Goal: Task Accomplishment & Management: Complete application form

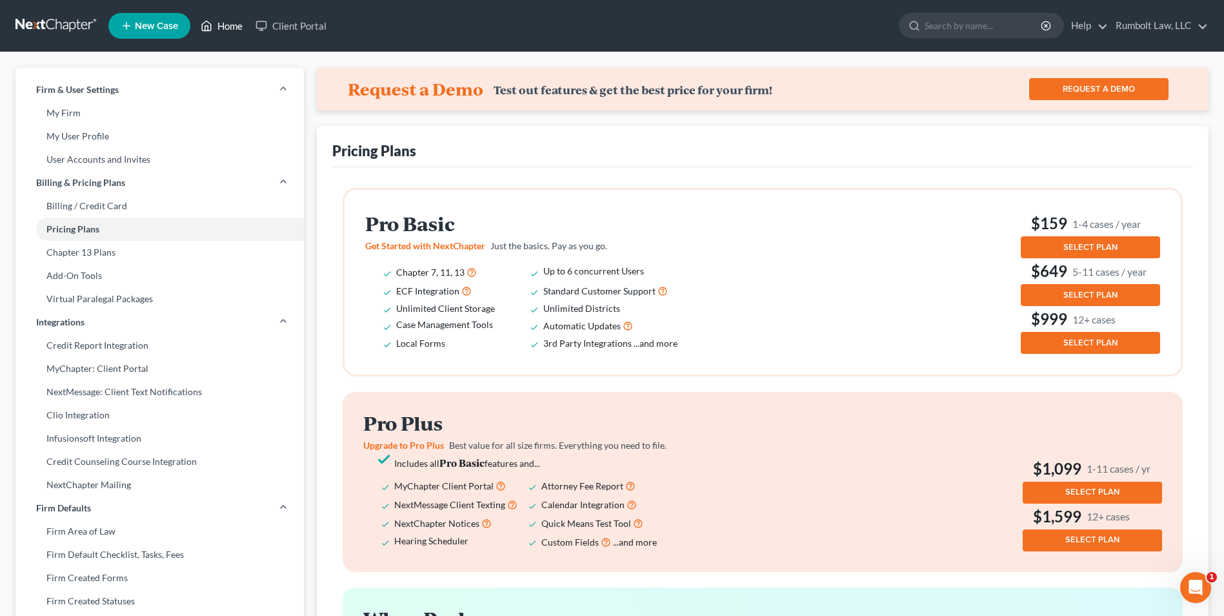
click at [226, 19] on link "Home" at bounding box center [221, 25] width 55 height 23
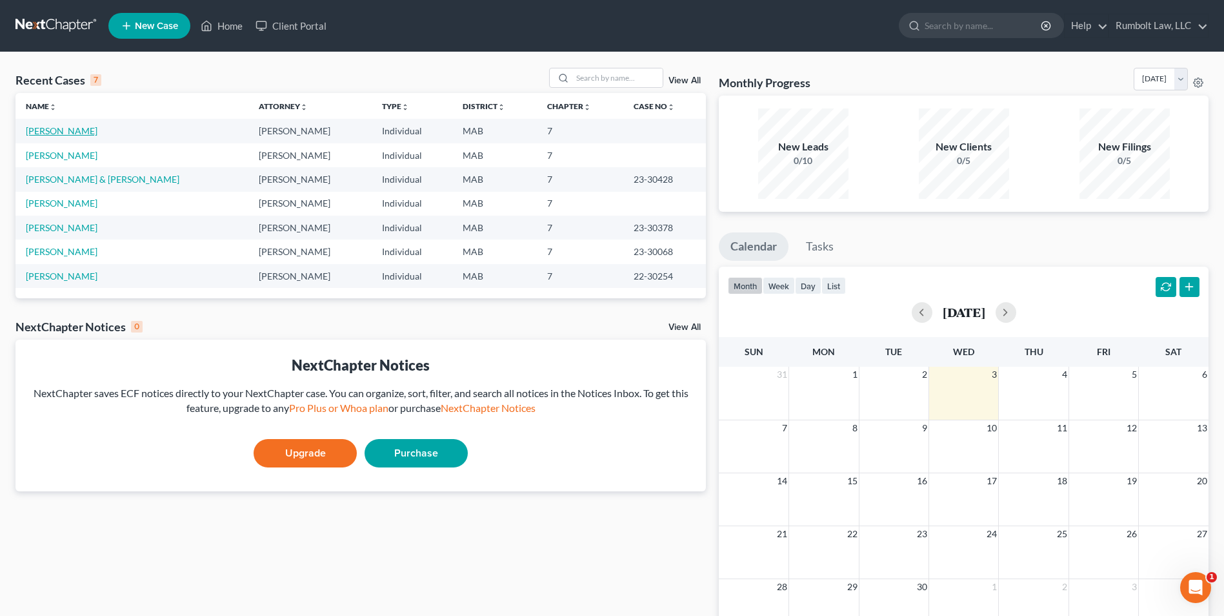
click at [59, 130] on link "[PERSON_NAME]" at bounding box center [62, 130] width 72 height 11
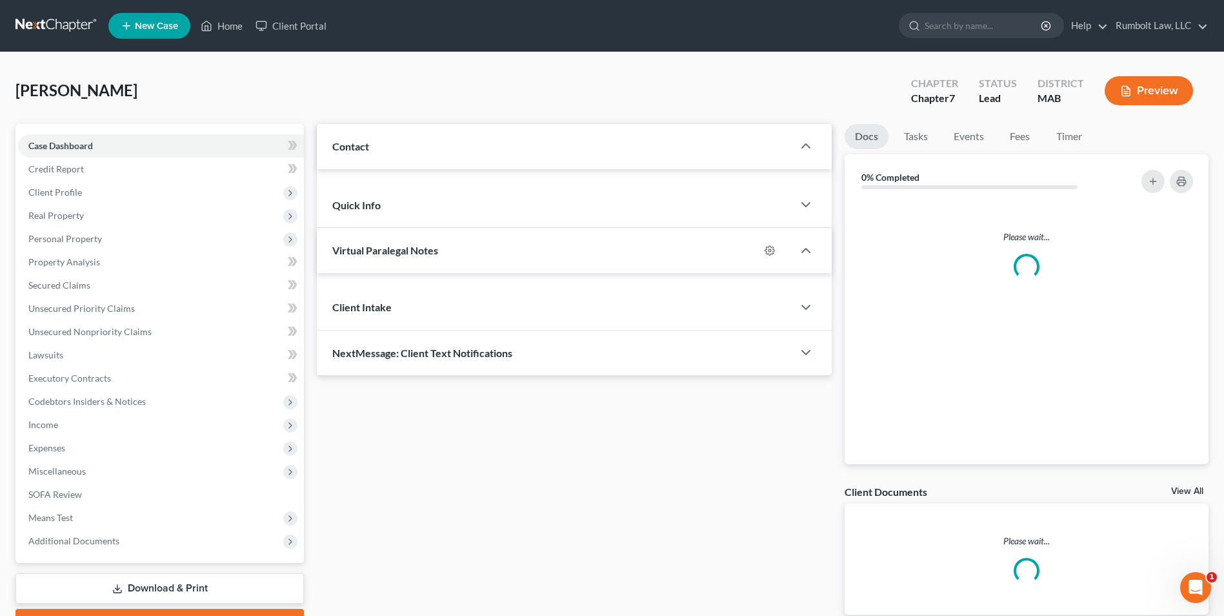
click at [59, 129] on div "Case Dashboard Payments Invoices Payments Payments Credit Report Client Profile…" at bounding box center [159, 343] width 288 height 439
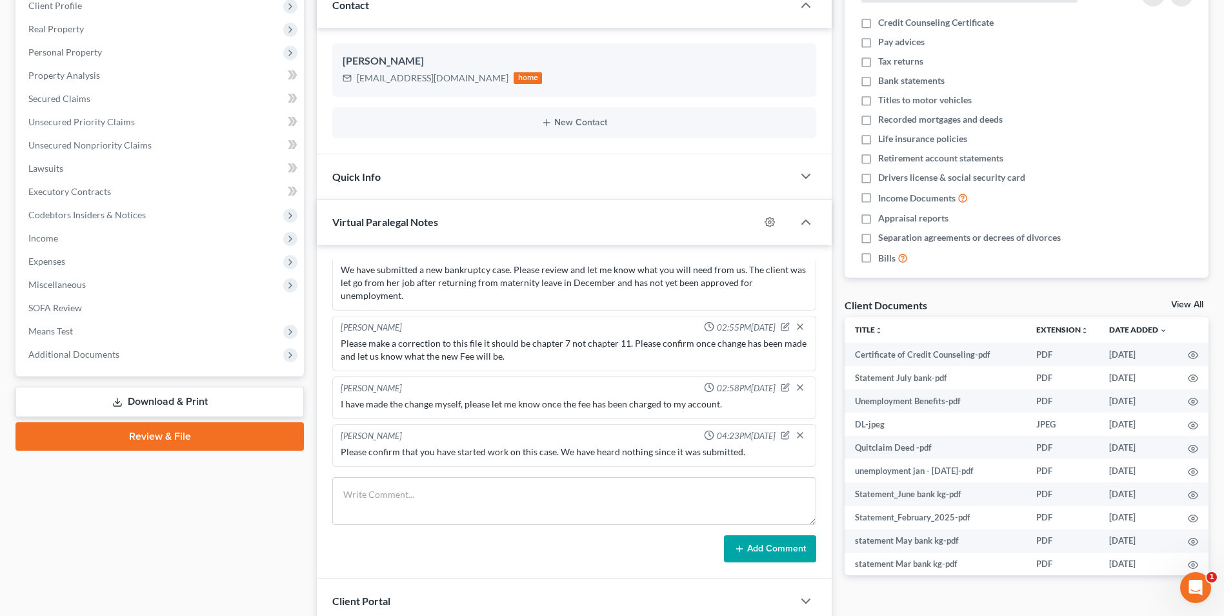
scroll to position [194, 0]
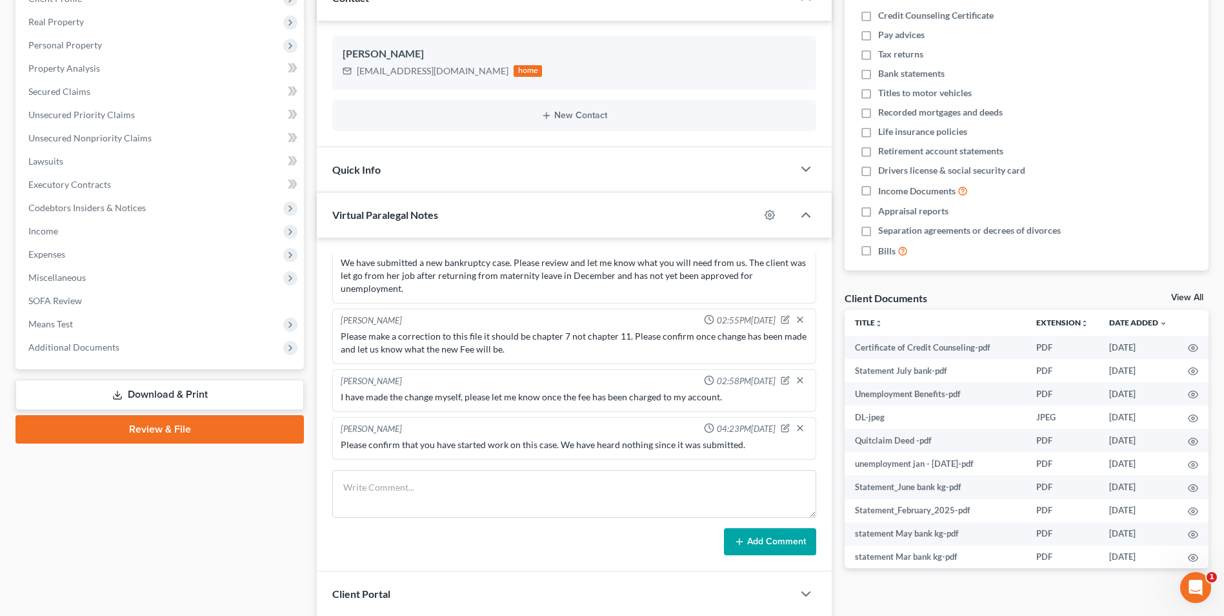
click at [174, 392] on link "Download & Print" at bounding box center [159, 394] width 288 height 30
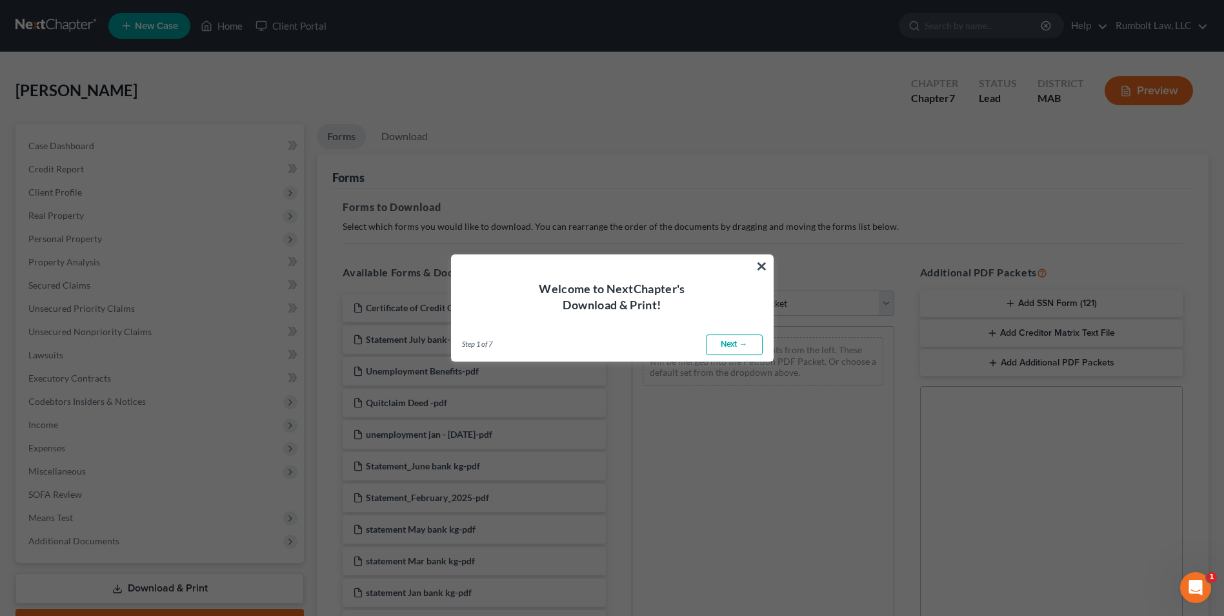
click at [739, 348] on link "Next →" at bounding box center [734, 344] width 57 height 21
select select "0"
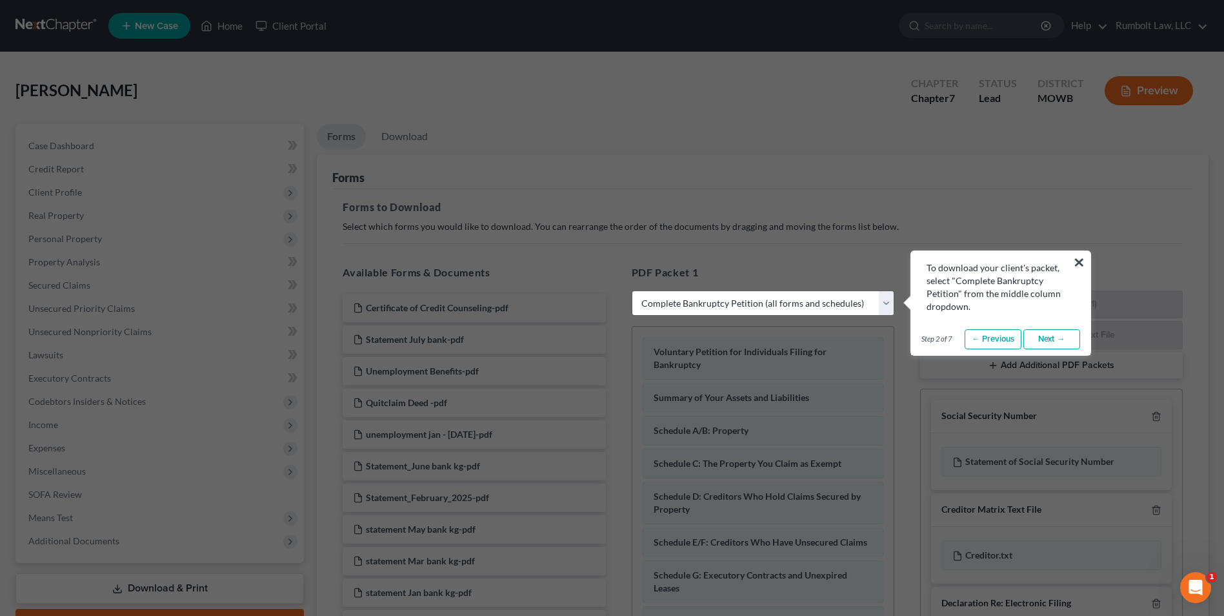
click at [1078, 257] on button "×" at bounding box center [1079, 262] width 12 height 21
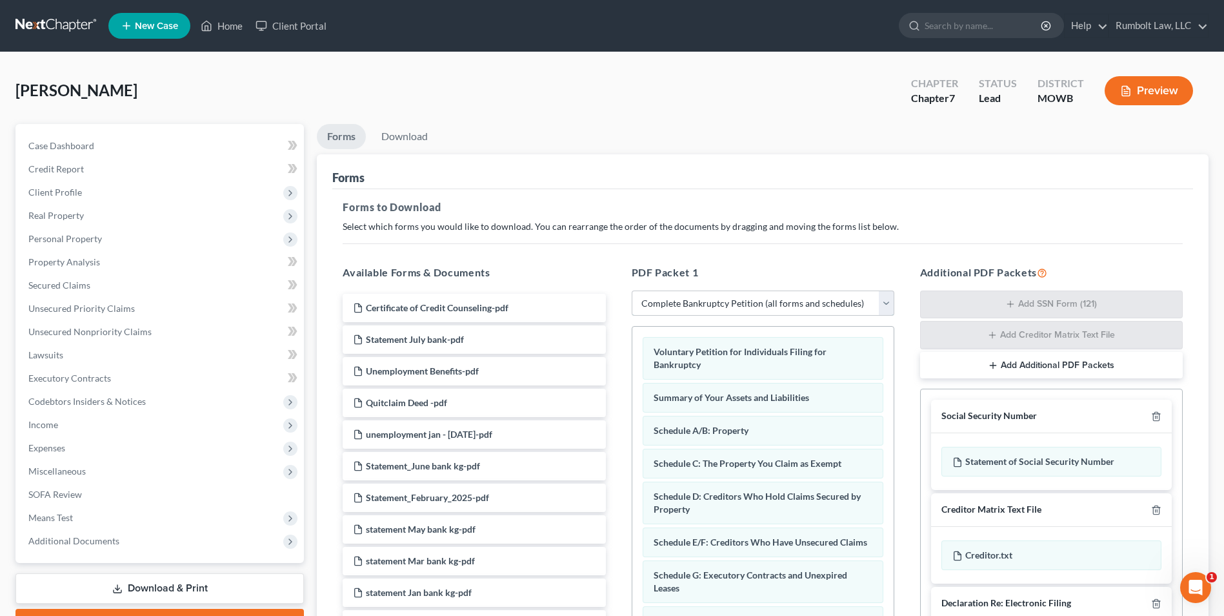
click at [885, 302] on select "Choose Default Petition PDF Packet Complete Bankruptcy Petition (all forms and …" at bounding box center [763, 303] width 263 height 26
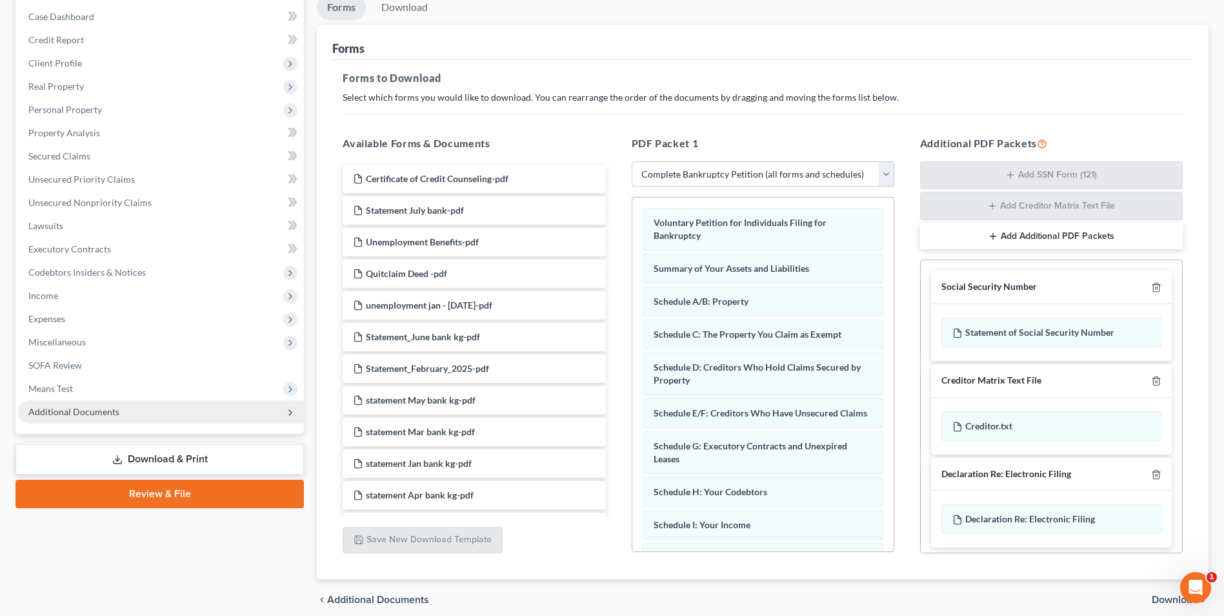
click at [174, 492] on link "Review & File" at bounding box center [159, 493] width 288 height 28
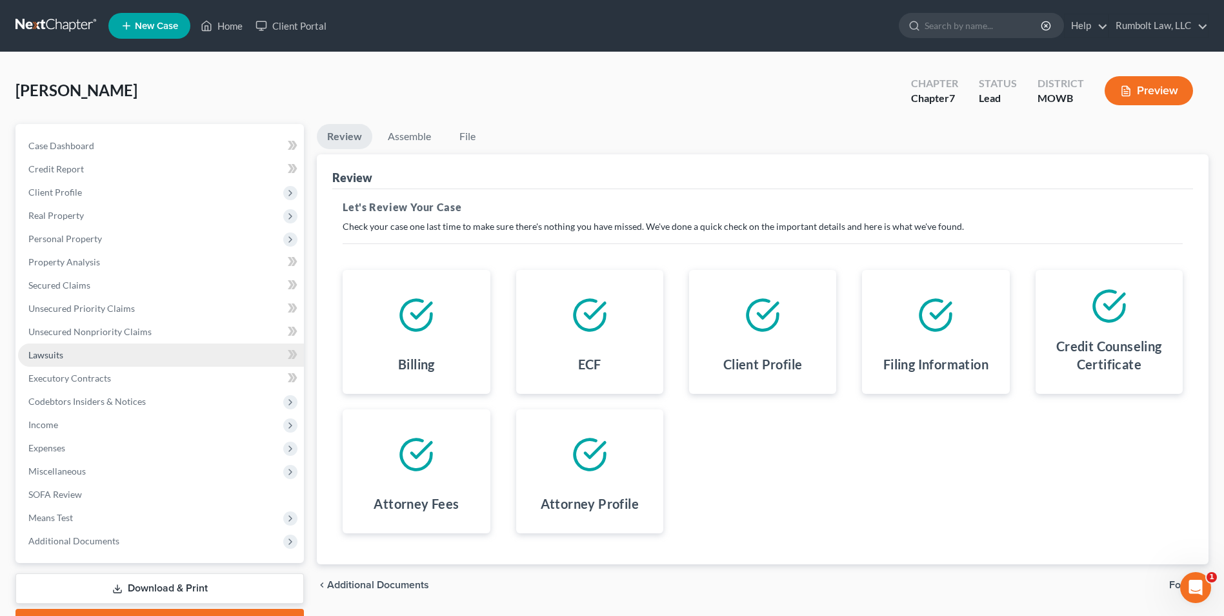
scroll to position [70, 0]
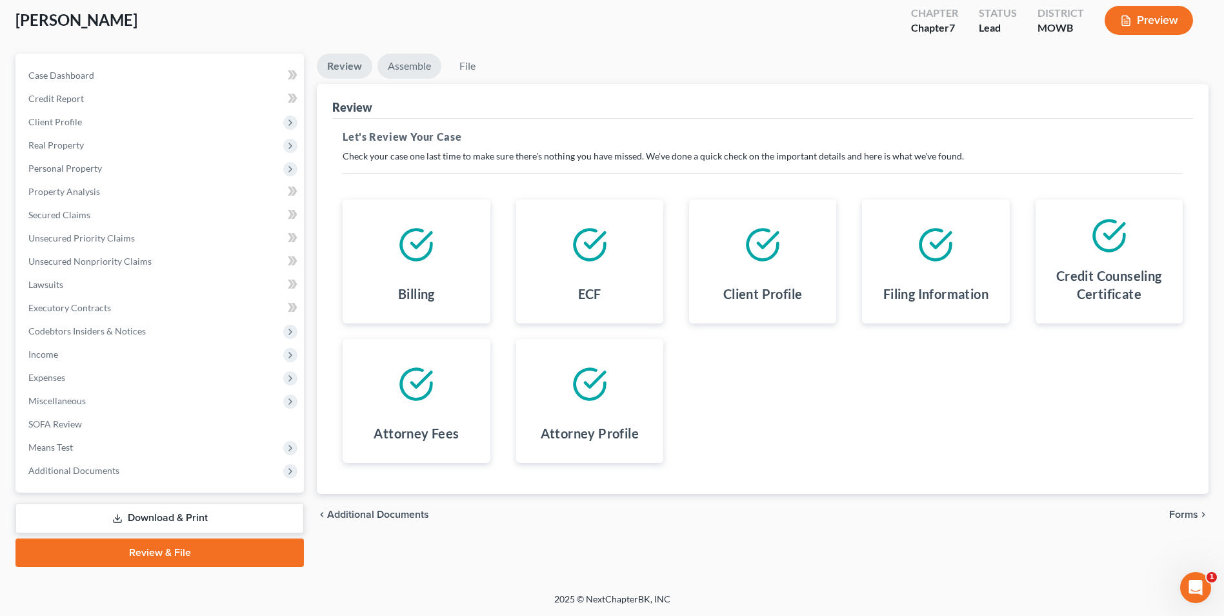
click at [411, 65] on link "Assemble" at bounding box center [410, 66] width 64 height 25
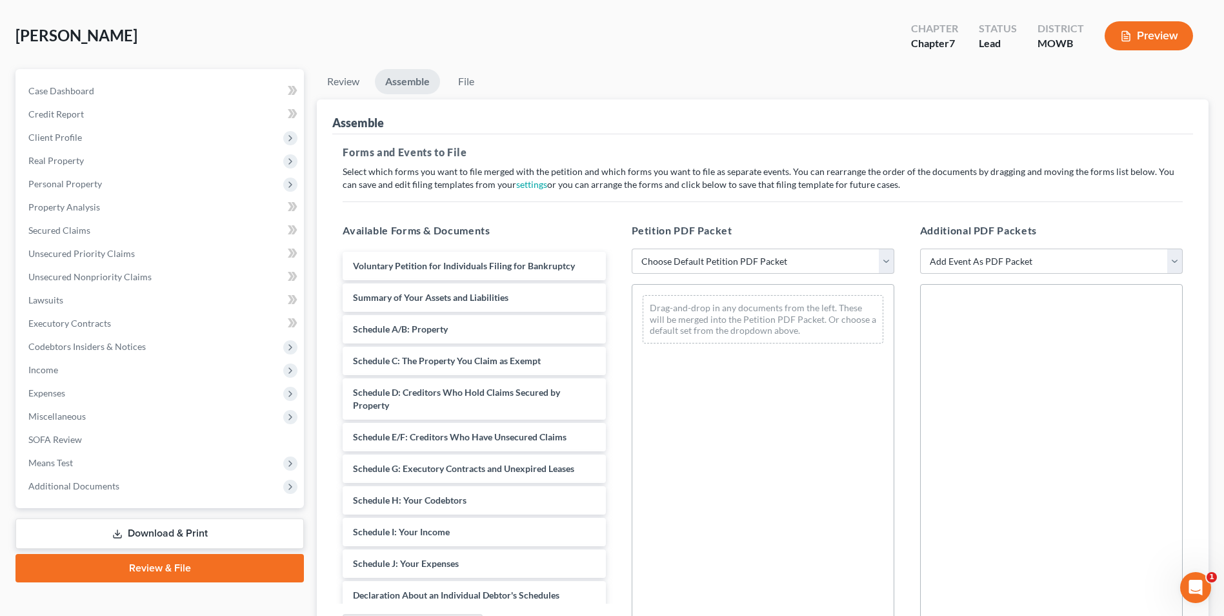
scroll to position [129, 0]
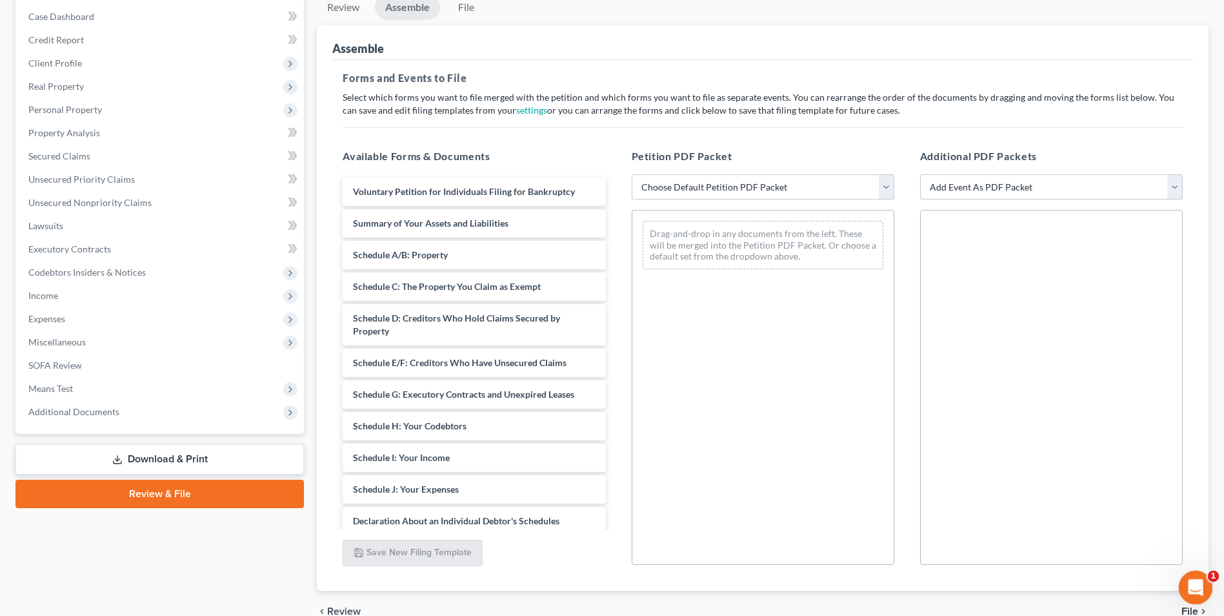
click at [1195, 578] on icon "Open Intercom Messenger" at bounding box center [1194, 585] width 21 height 21
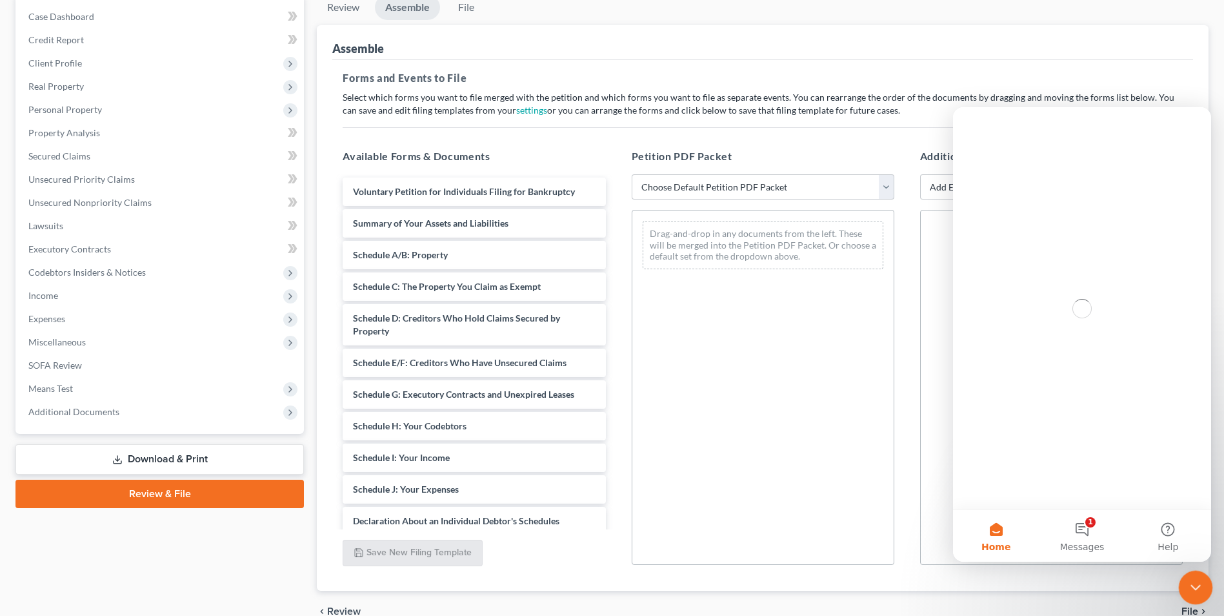
scroll to position [0, 0]
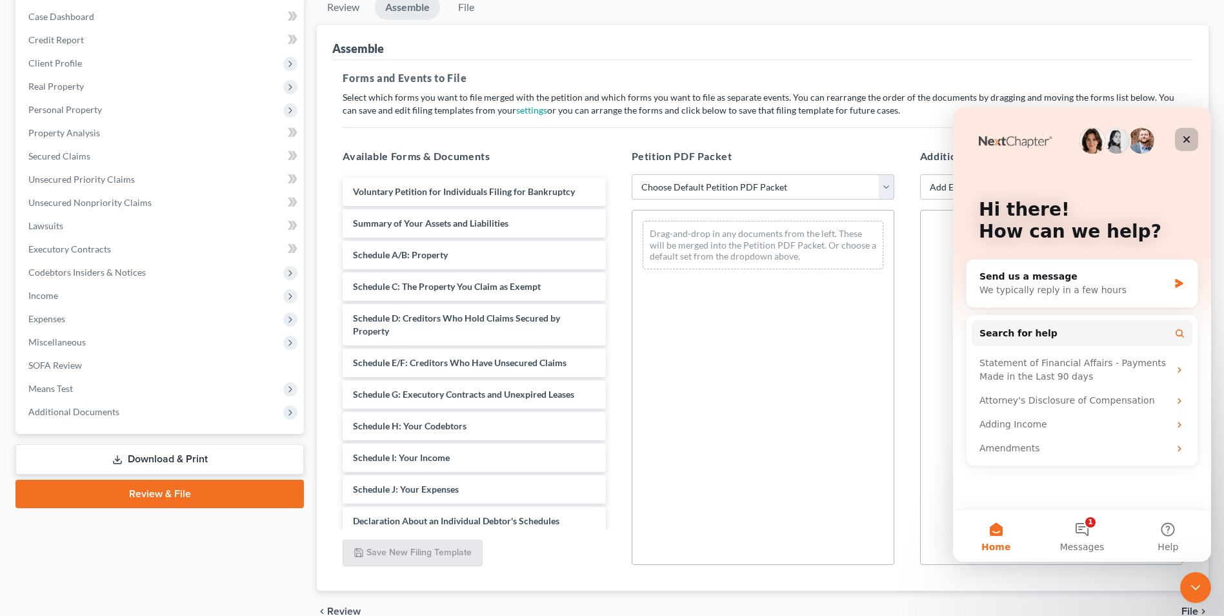
click at [1189, 135] on icon "Close" at bounding box center [1187, 139] width 10 height 10
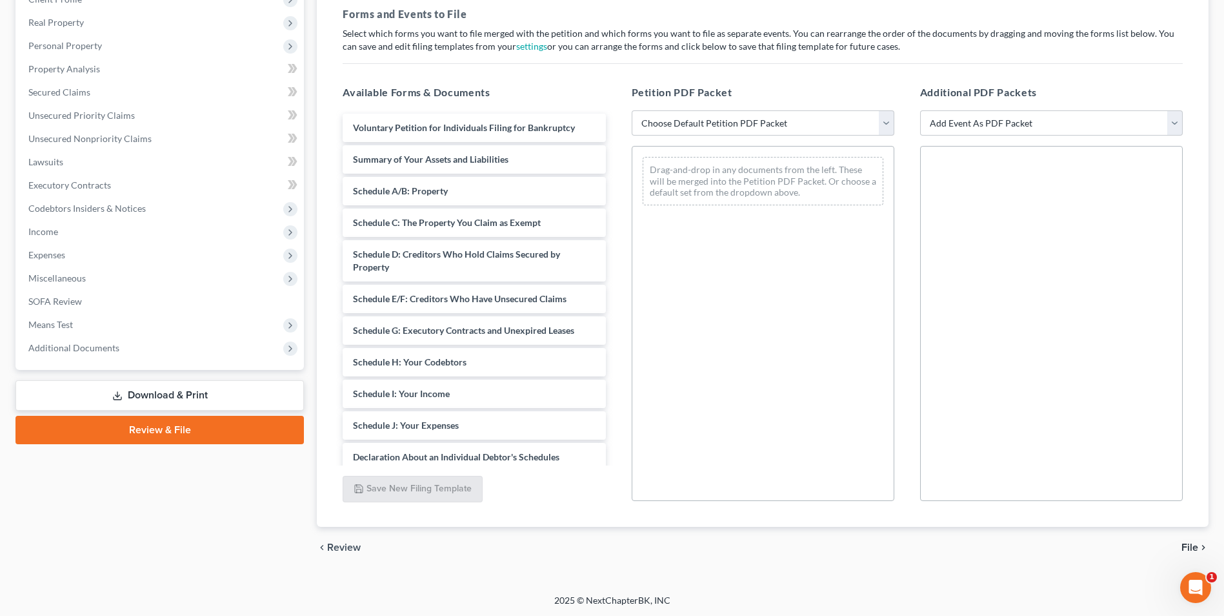
scroll to position [194, 0]
click at [1193, 548] on span "File" at bounding box center [1190, 546] width 17 height 10
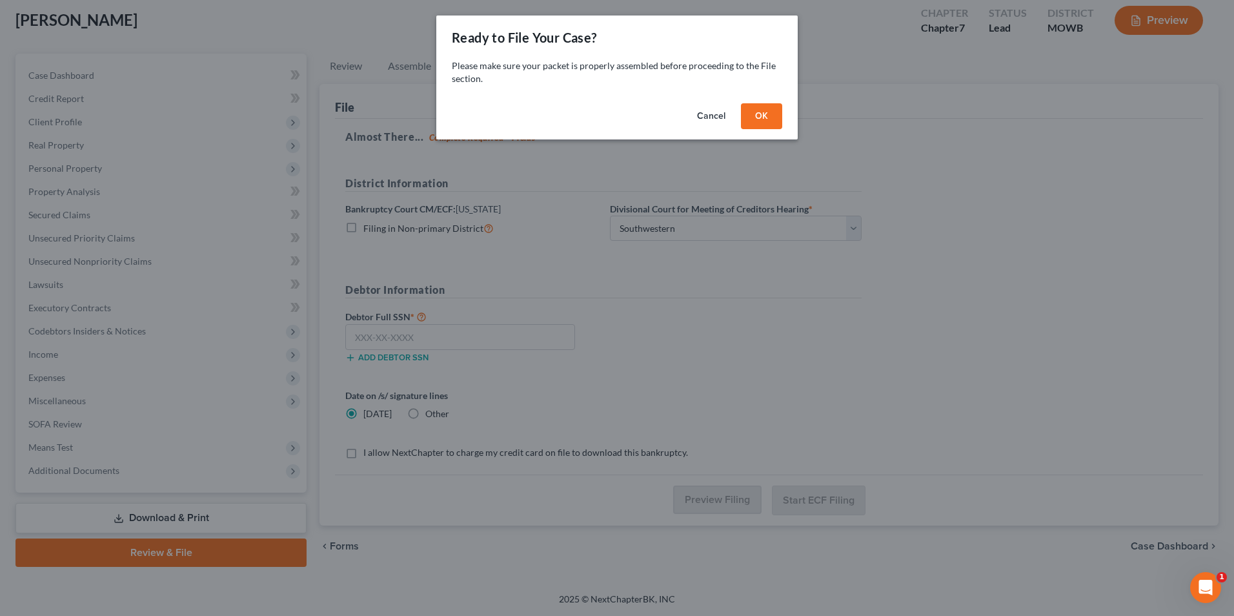
click at [707, 116] on button "Cancel" at bounding box center [711, 116] width 49 height 26
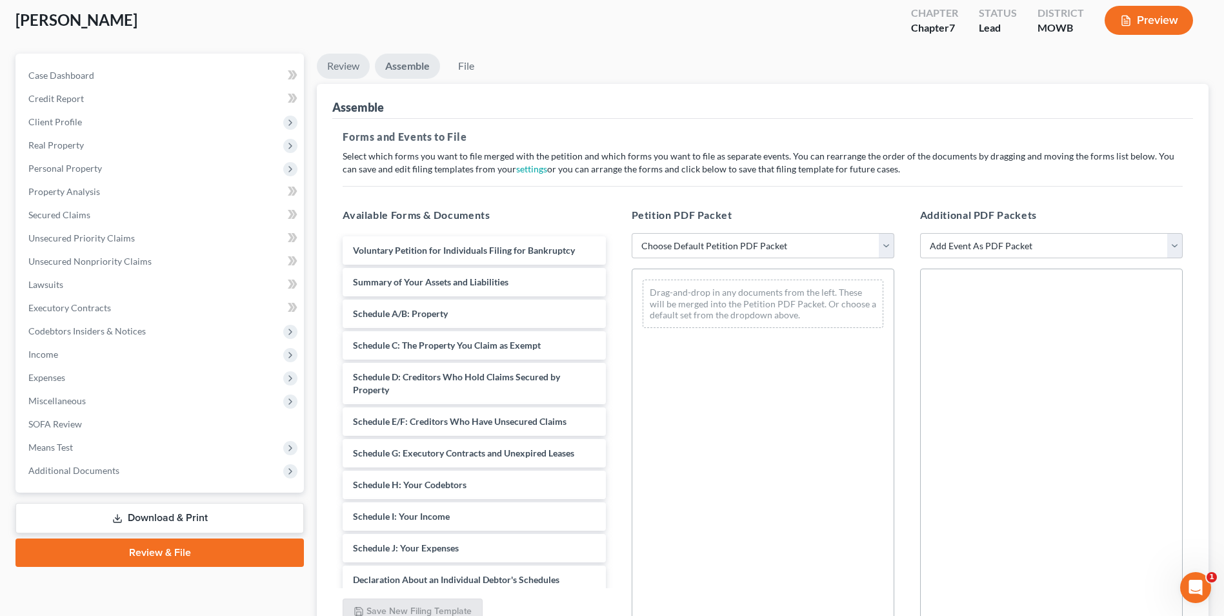
click at [352, 65] on link "Review" at bounding box center [343, 66] width 53 height 25
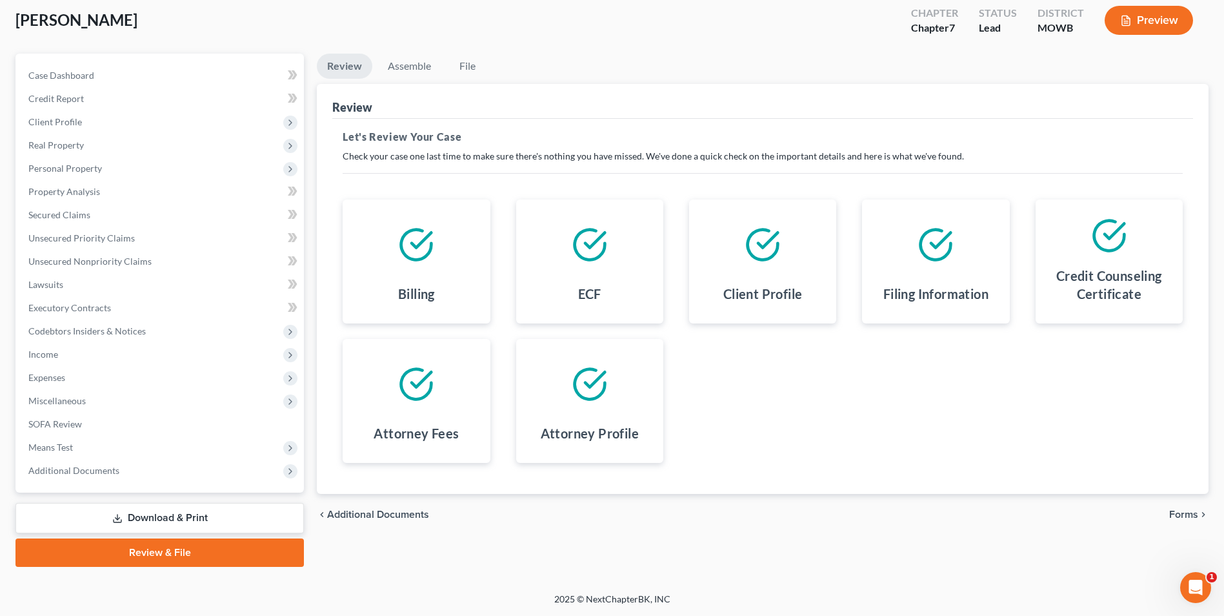
click at [427, 273] on div at bounding box center [416, 245] width 126 height 70
drag, startPoint x: 427, startPoint y: 273, endPoint x: 450, endPoint y: 290, distance: 29.0
click at [450, 292] on div "Billing" at bounding box center [416, 296] width 126 height 34
click at [418, 292] on h4 "Billing" at bounding box center [416, 294] width 37 height 18
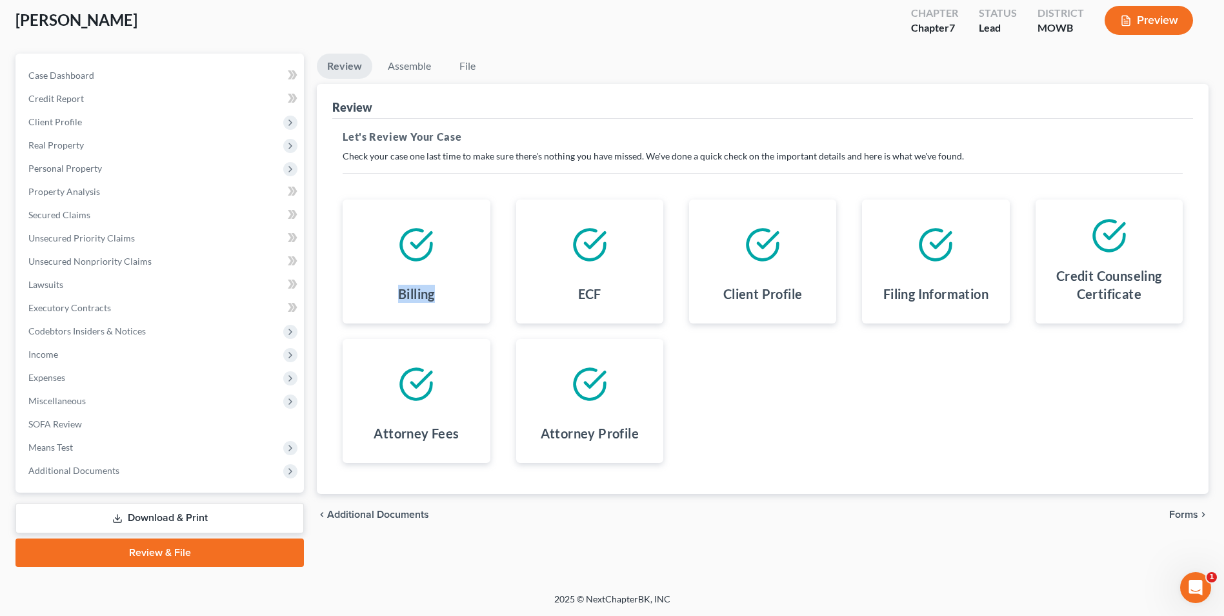
click at [418, 292] on h4 "Billing" at bounding box center [416, 294] width 37 height 18
click at [424, 298] on h4 "Billing" at bounding box center [416, 294] width 37 height 18
click at [129, 518] on link "Download & Print" at bounding box center [159, 518] width 288 height 30
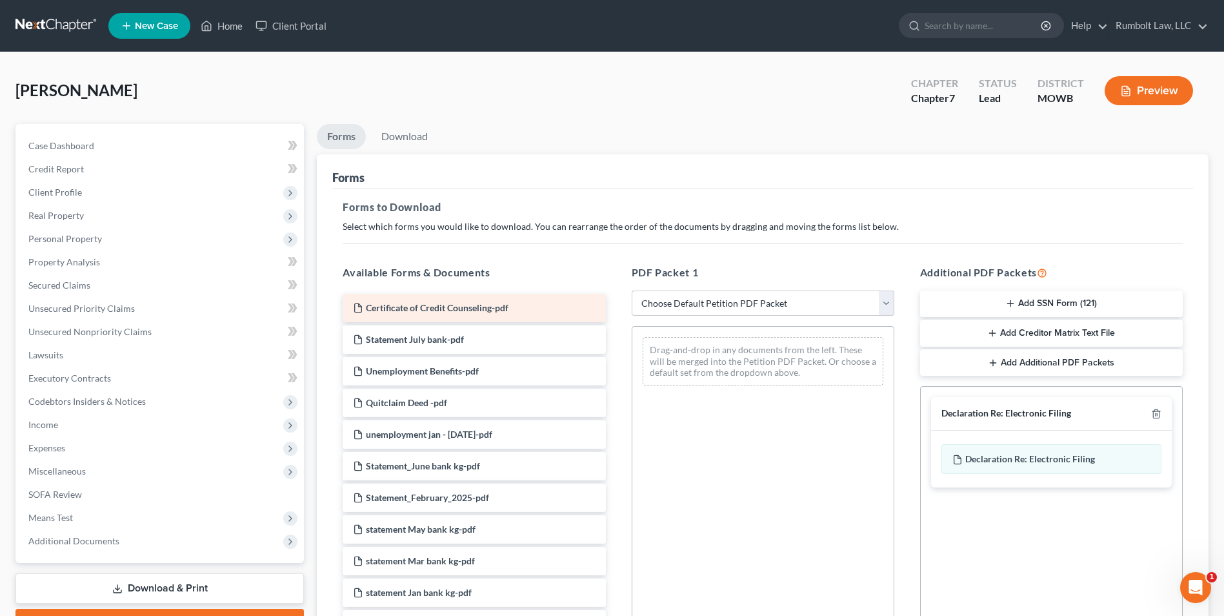
click at [533, 310] on div "Certificate of Credit Counseling-pdf" at bounding box center [474, 308] width 263 height 28
click at [441, 309] on span "Certificate of Credit Counseling-pdf" at bounding box center [437, 307] width 143 height 11
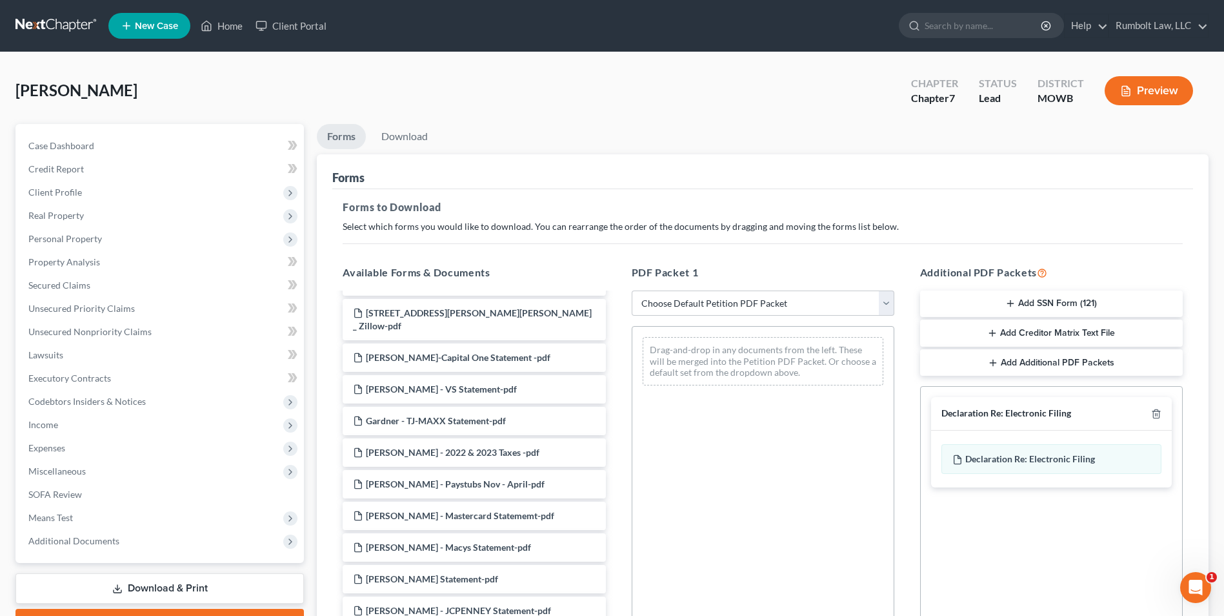
scroll to position [181, 0]
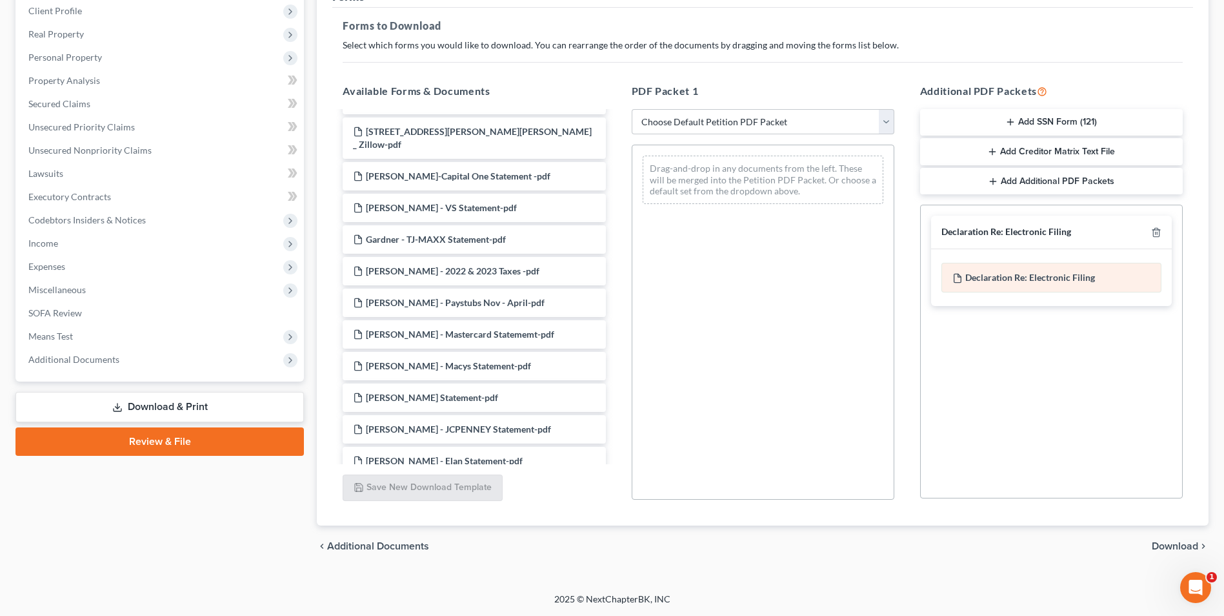
click at [1025, 279] on span "Declaration Re: Electronic Filing" at bounding box center [1030, 277] width 130 height 11
drag, startPoint x: 1025, startPoint y: 279, endPoint x: 1046, endPoint y: 427, distance: 149.3
click at [1025, 371] on div "Social Security Number Statement of Social Security Number Creditor Matrix Text…" at bounding box center [1051, 352] width 263 height 294
click at [1177, 549] on span "Download" at bounding box center [1175, 546] width 46 height 10
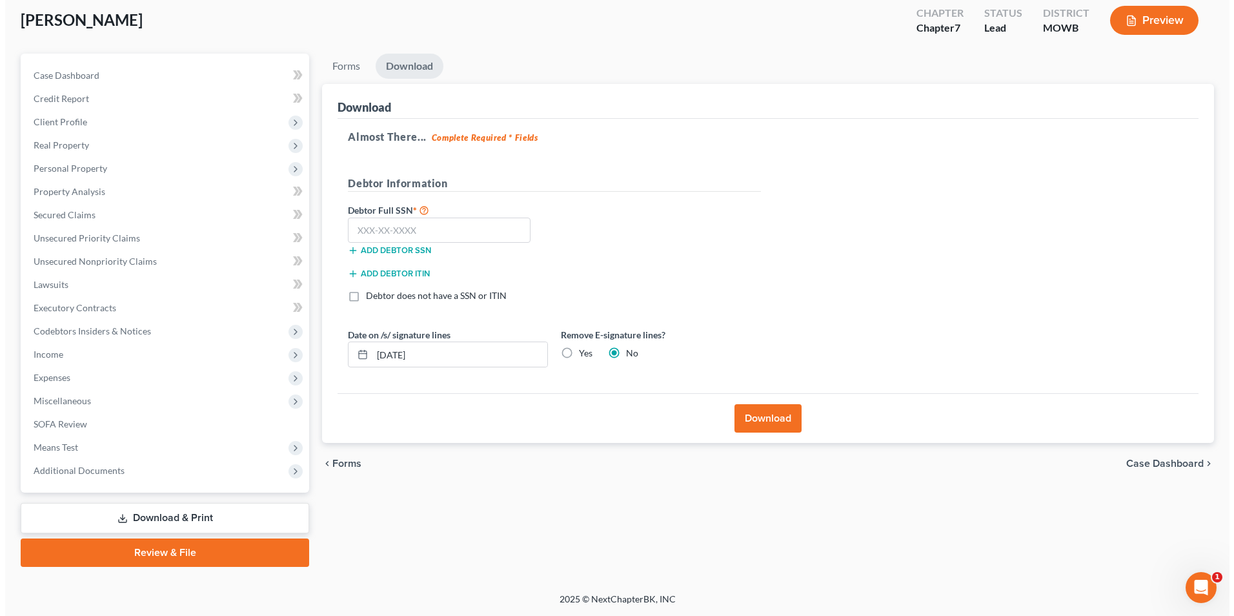
scroll to position [70, 0]
click at [1142, 26] on button "Preview" at bounding box center [1149, 20] width 88 height 29
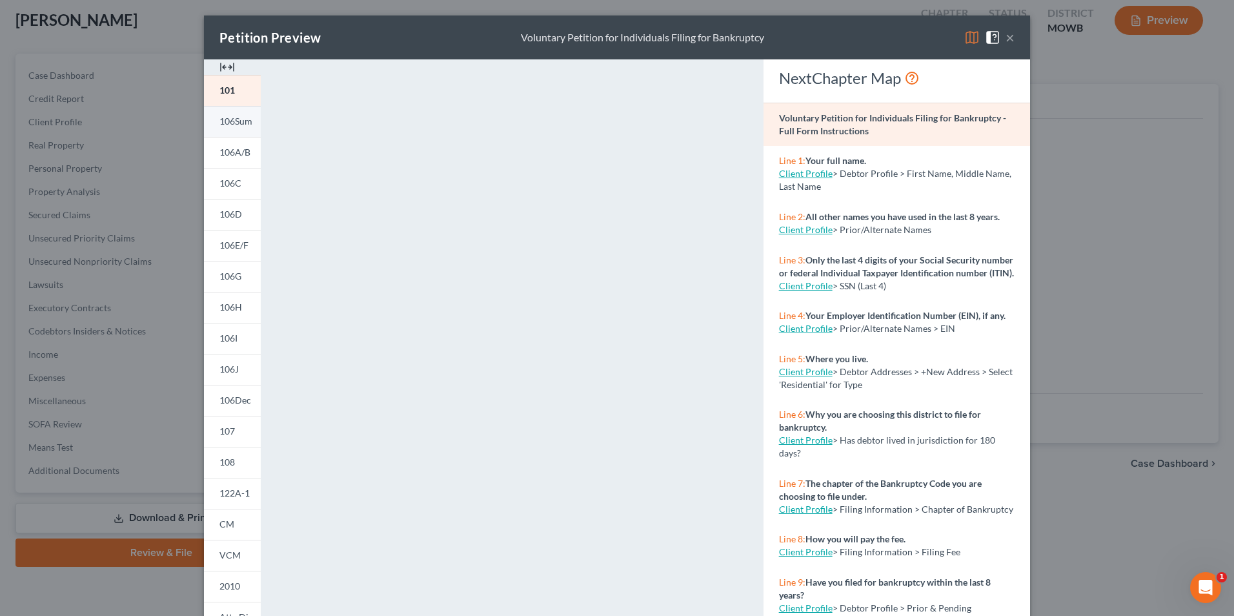
click at [233, 127] on link "106Sum" at bounding box center [232, 121] width 57 height 31
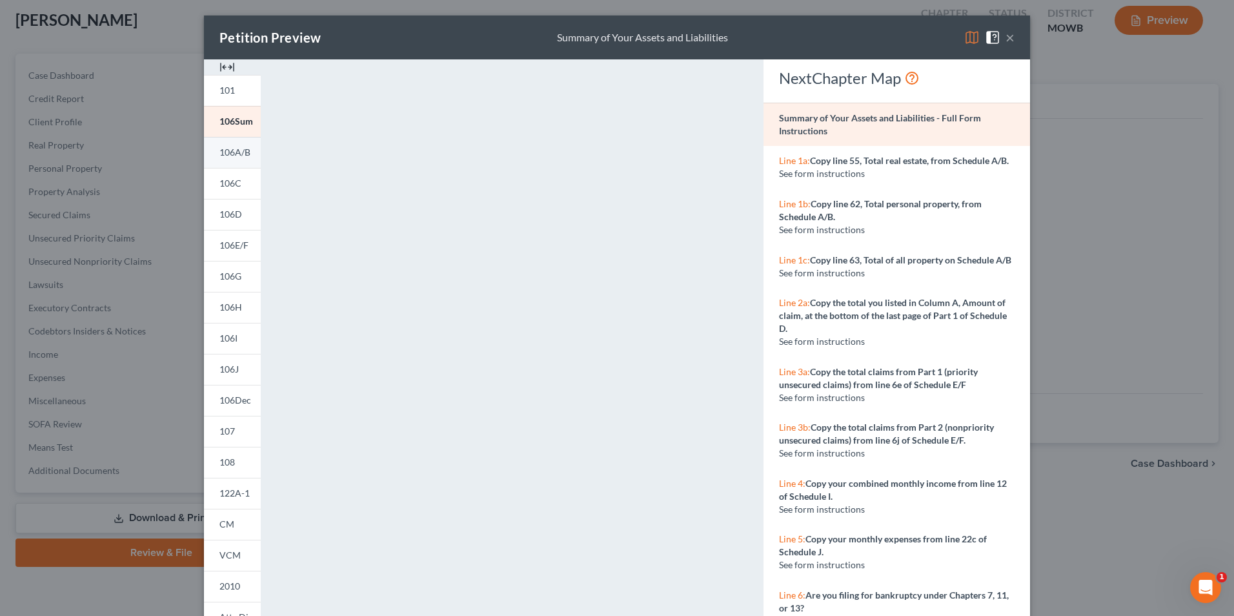
click at [230, 155] on span "106A/B" at bounding box center [234, 151] width 31 height 11
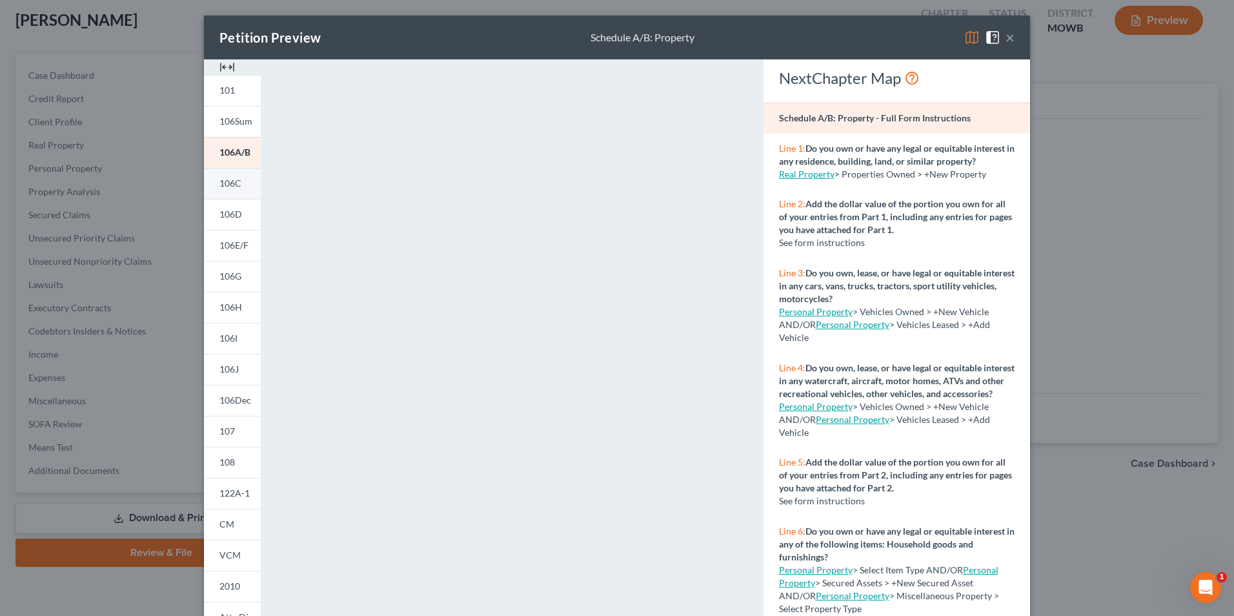
click at [233, 183] on span "106C" at bounding box center [230, 182] width 22 height 11
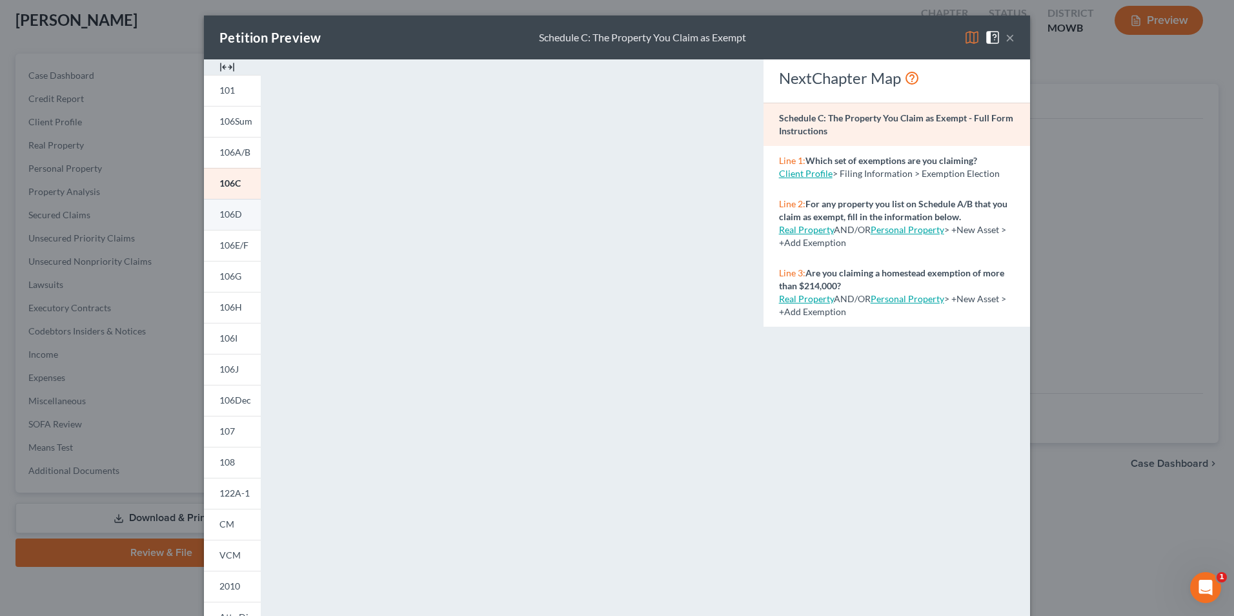
click at [219, 215] on span "106D" at bounding box center [230, 213] width 23 height 11
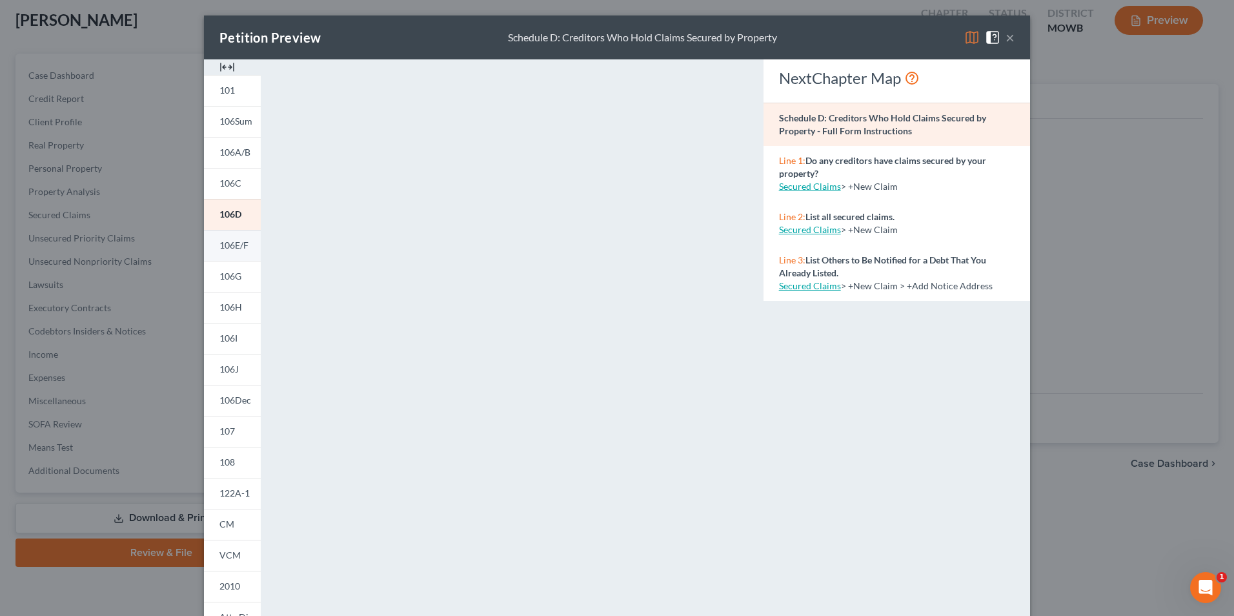
click at [236, 245] on span "106E/F" at bounding box center [233, 244] width 29 height 11
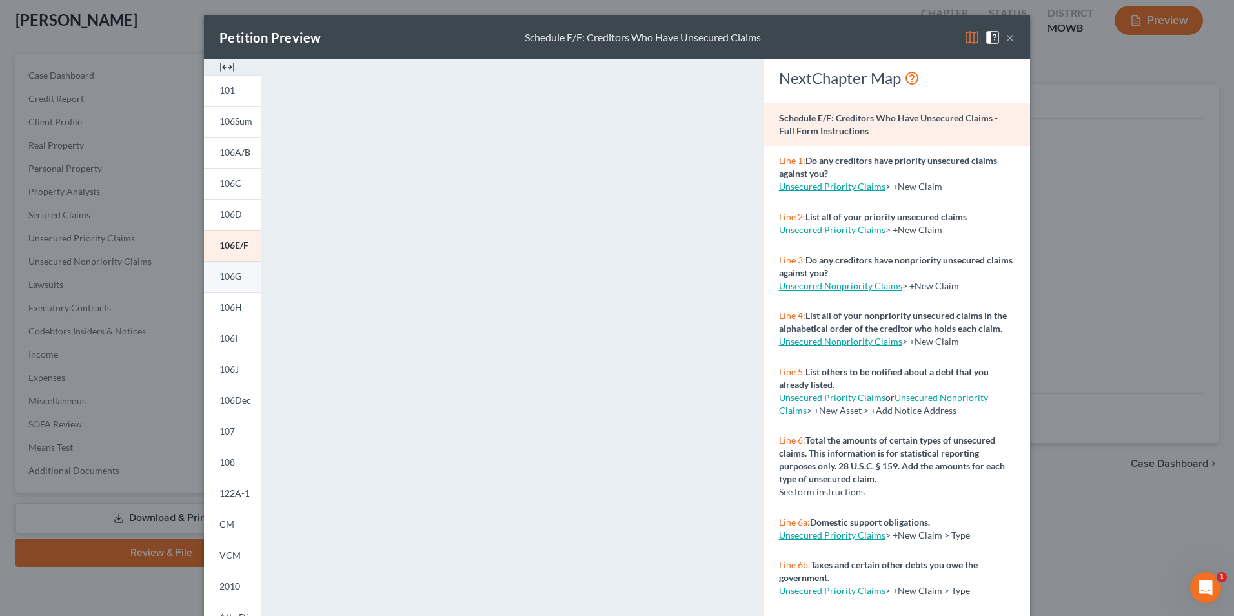
click at [223, 272] on span "106G" at bounding box center [230, 275] width 22 height 11
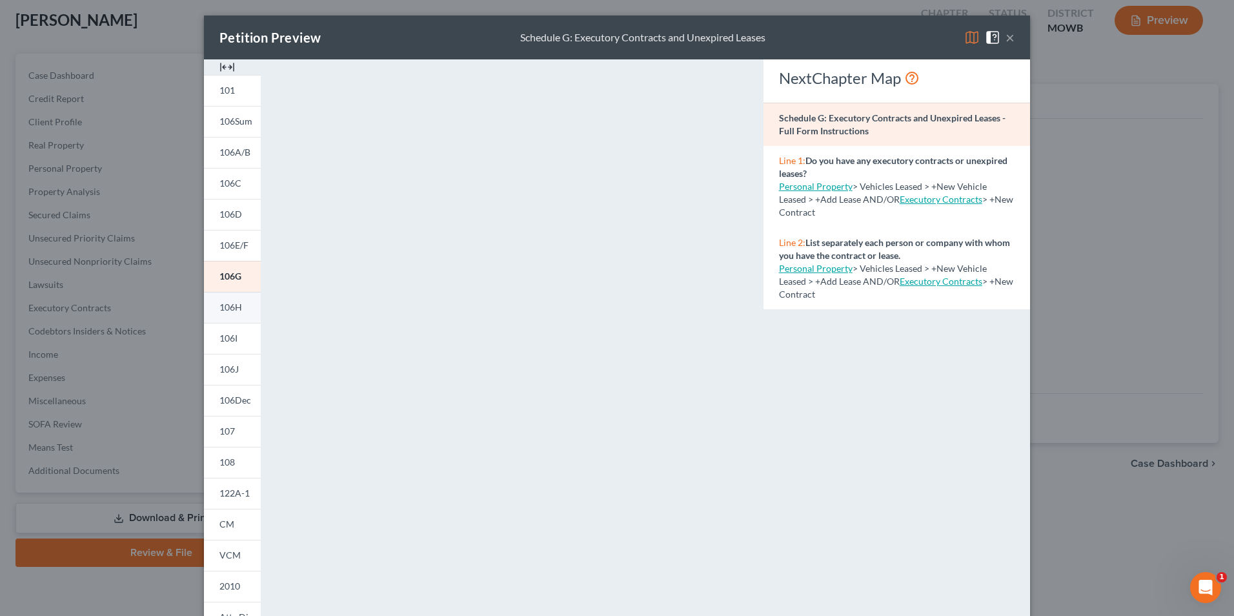
click at [223, 309] on span "106H" at bounding box center [230, 306] width 23 height 11
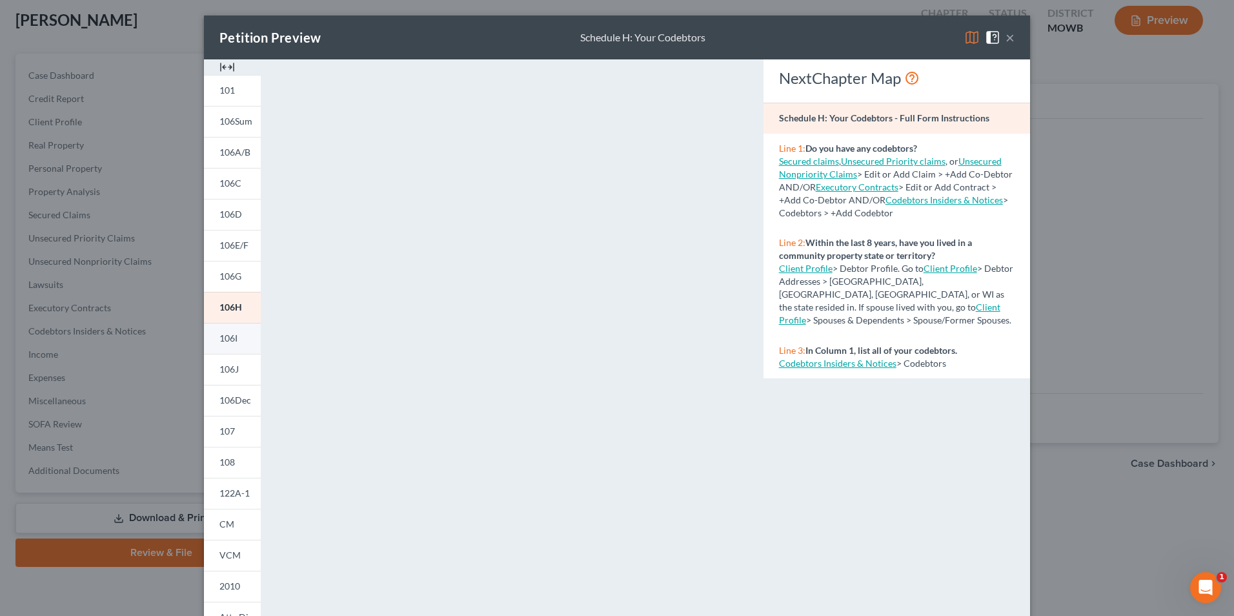
click at [239, 345] on link "106I" at bounding box center [232, 338] width 57 height 31
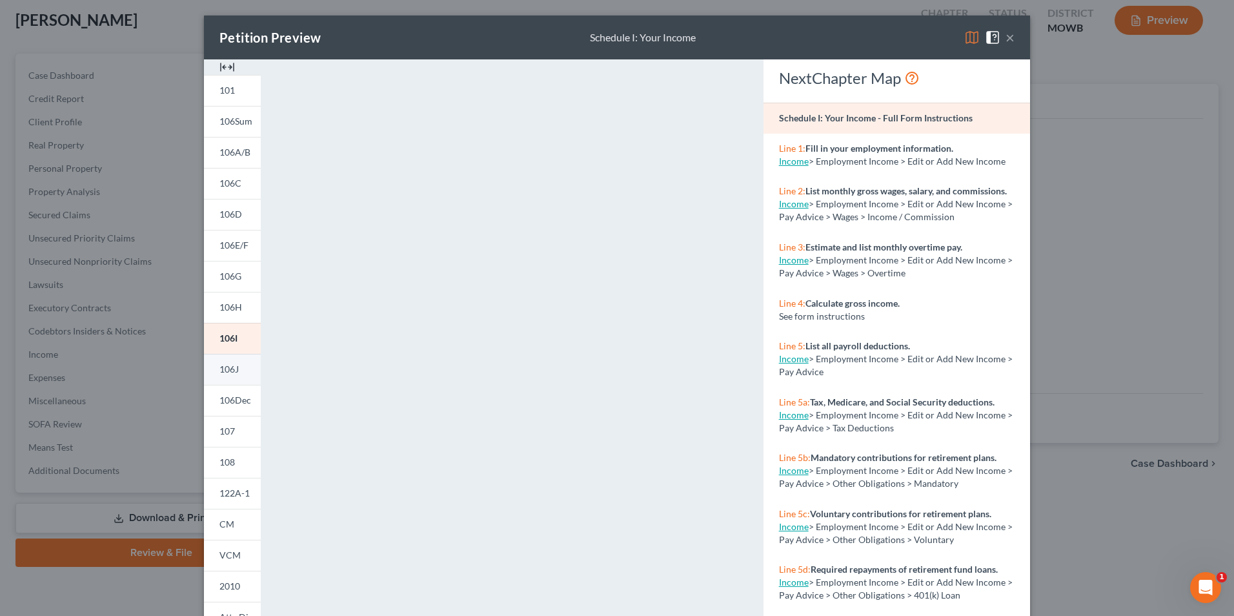
click at [238, 375] on link "106J" at bounding box center [232, 369] width 57 height 31
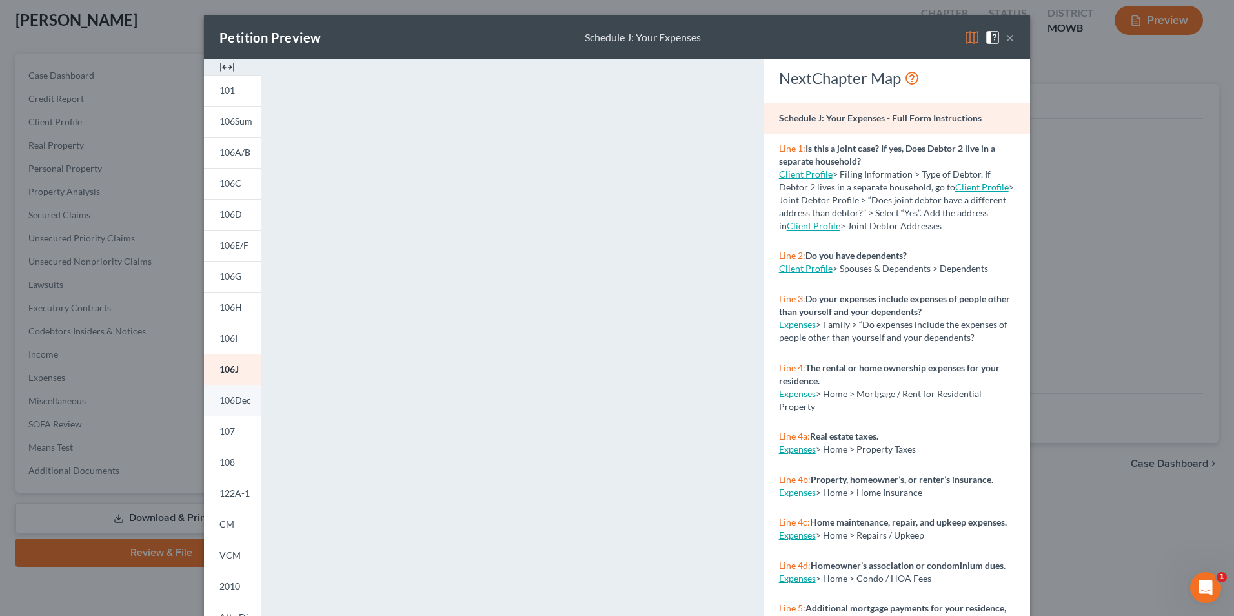
click at [237, 398] on span "106Dec" at bounding box center [235, 399] width 32 height 11
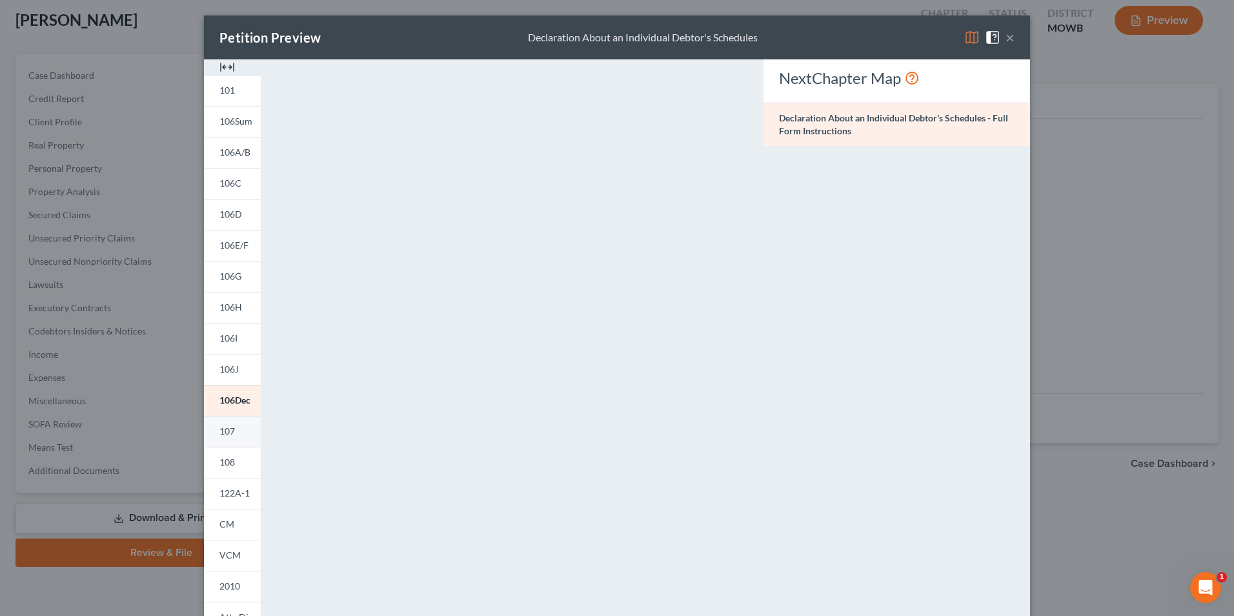
click at [221, 425] on span "107" at bounding box center [226, 430] width 15 height 11
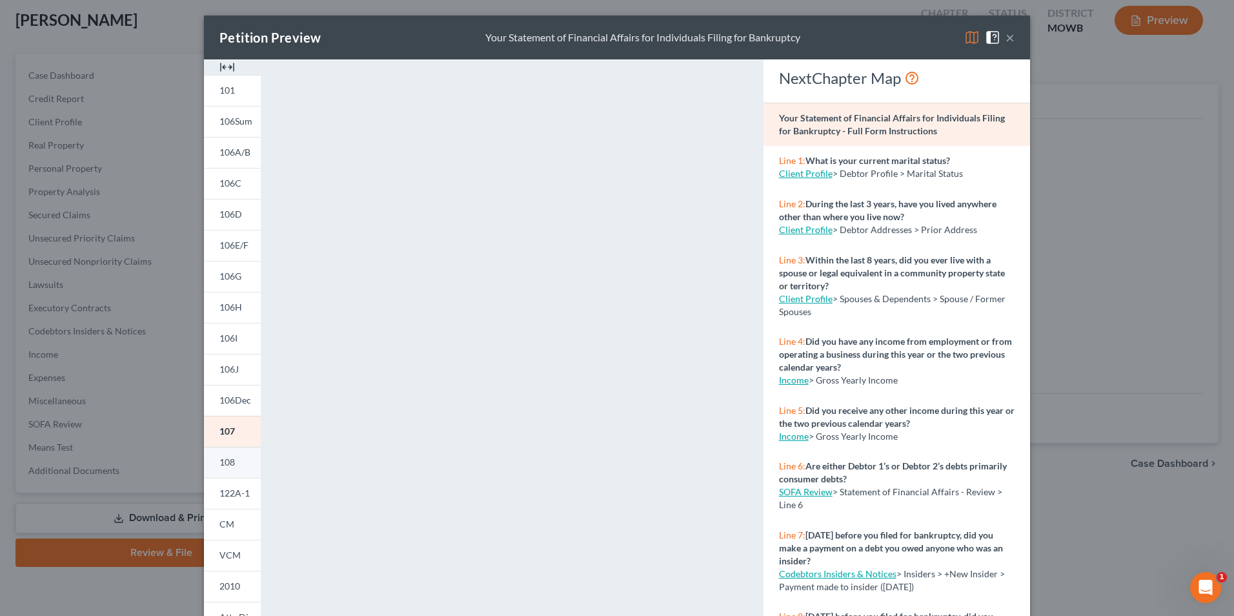
click at [232, 452] on link "108" at bounding box center [232, 462] width 57 height 31
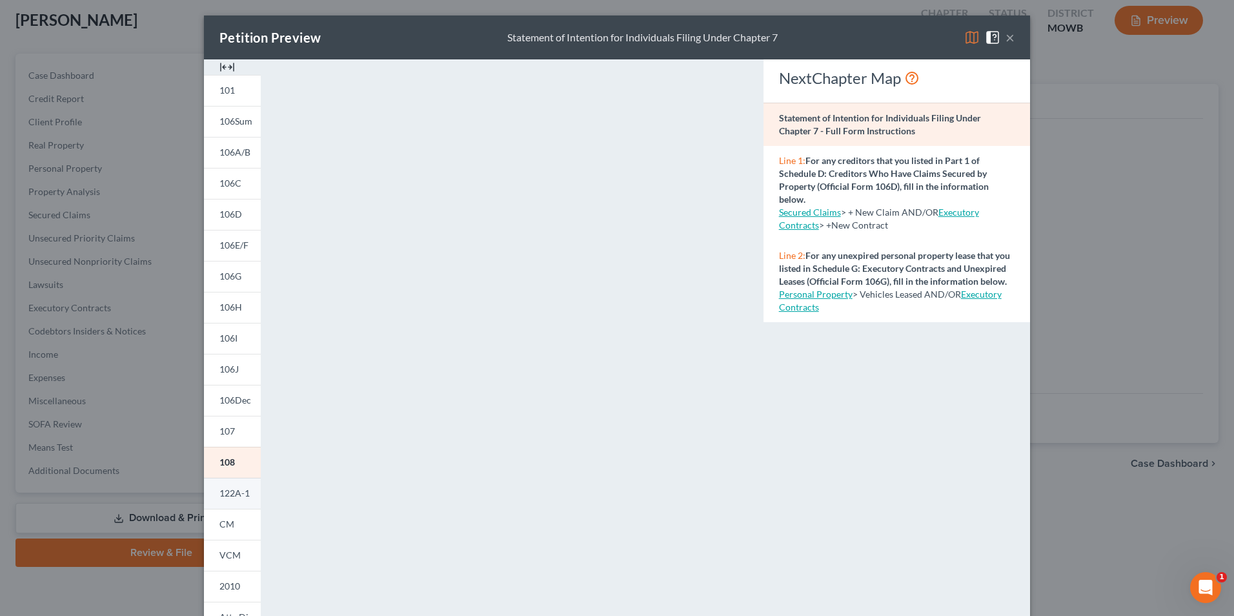
click at [241, 494] on span "122A-1" at bounding box center [234, 492] width 30 height 11
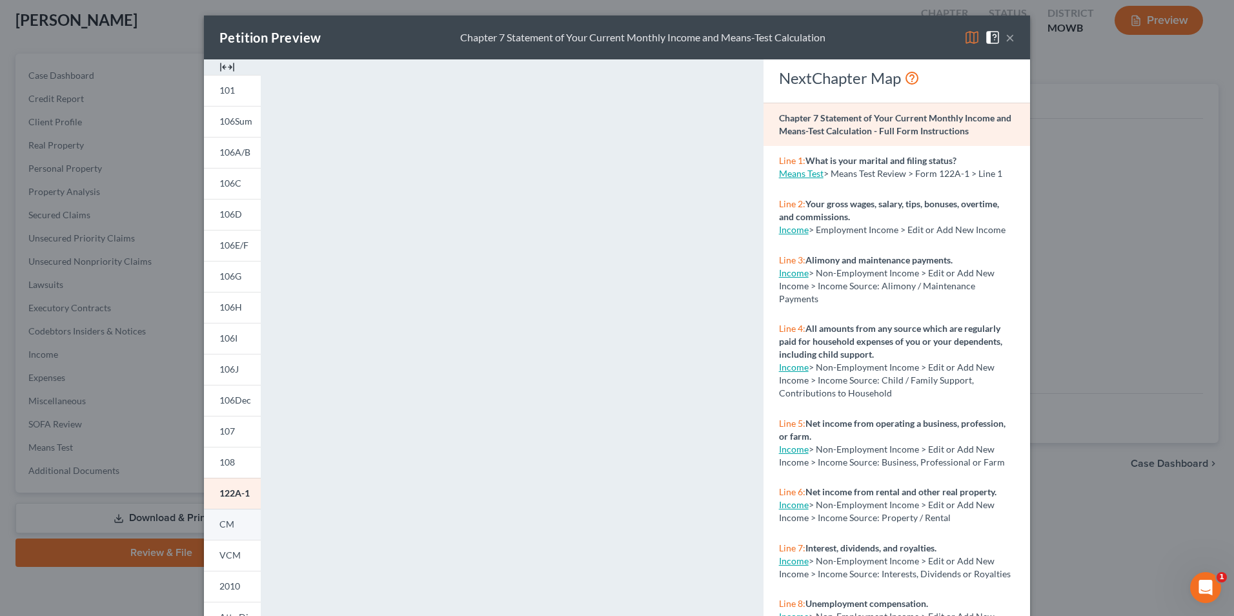
click at [232, 525] on link "CM" at bounding box center [232, 524] width 57 height 31
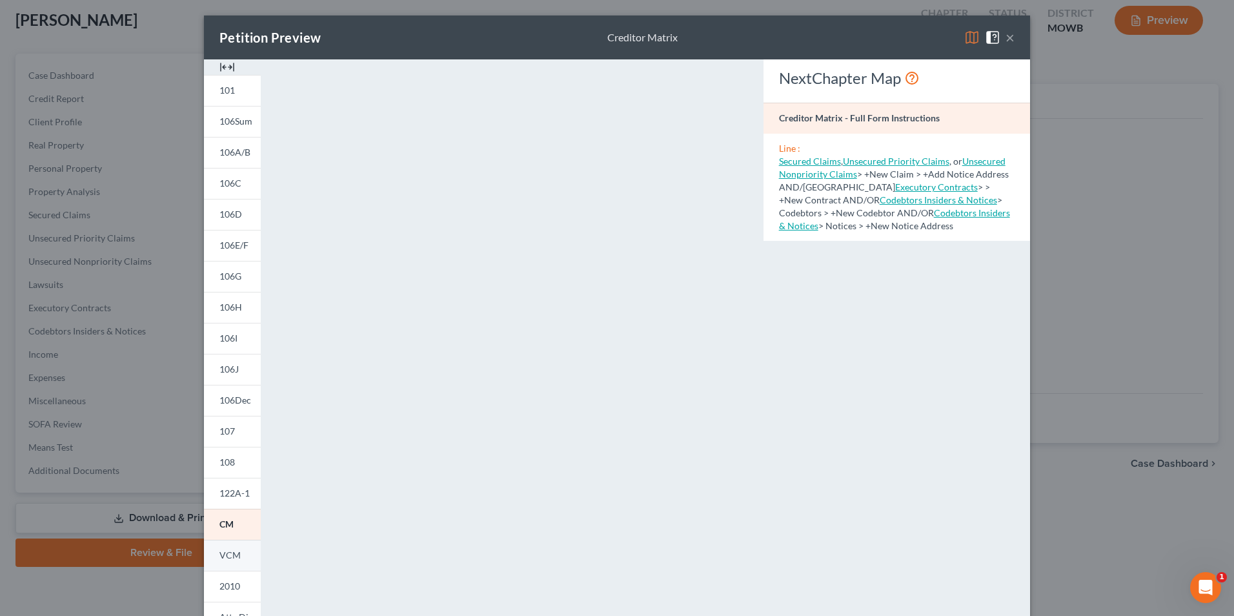
click at [219, 560] on span "VCM" at bounding box center [229, 554] width 21 height 11
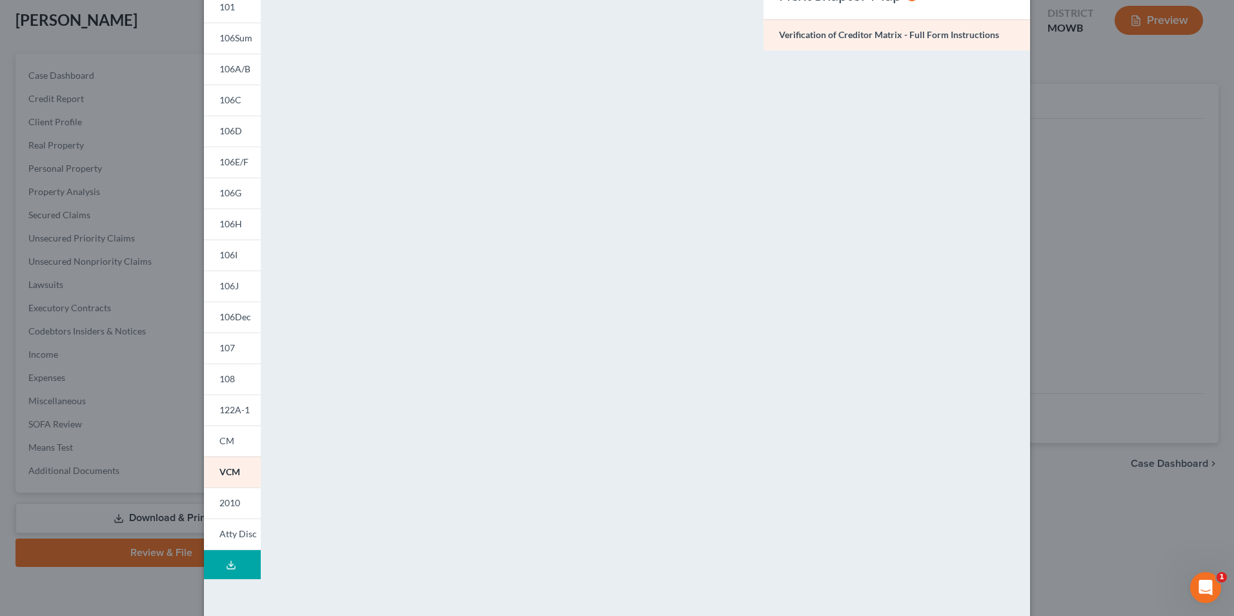
scroll to position [112, 0]
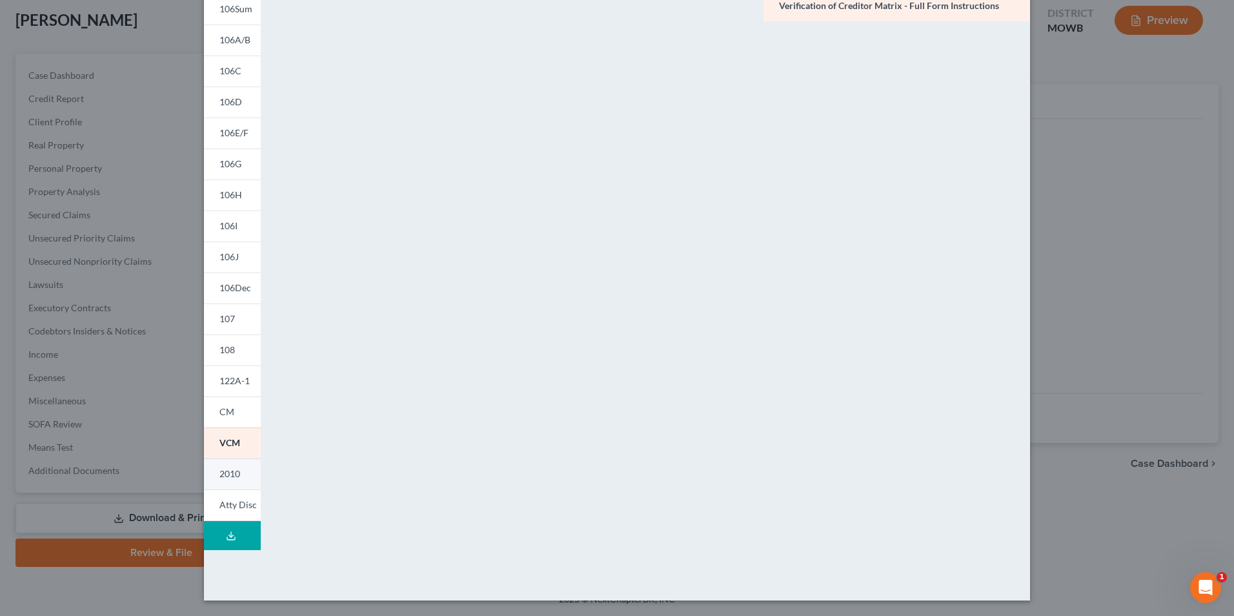
click at [232, 471] on span "2010" at bounding box center [229, 473] width 21 height 11
click at [235, 504] on span "Atty Disc" at bounding box center [237, 504] width 37 height 11
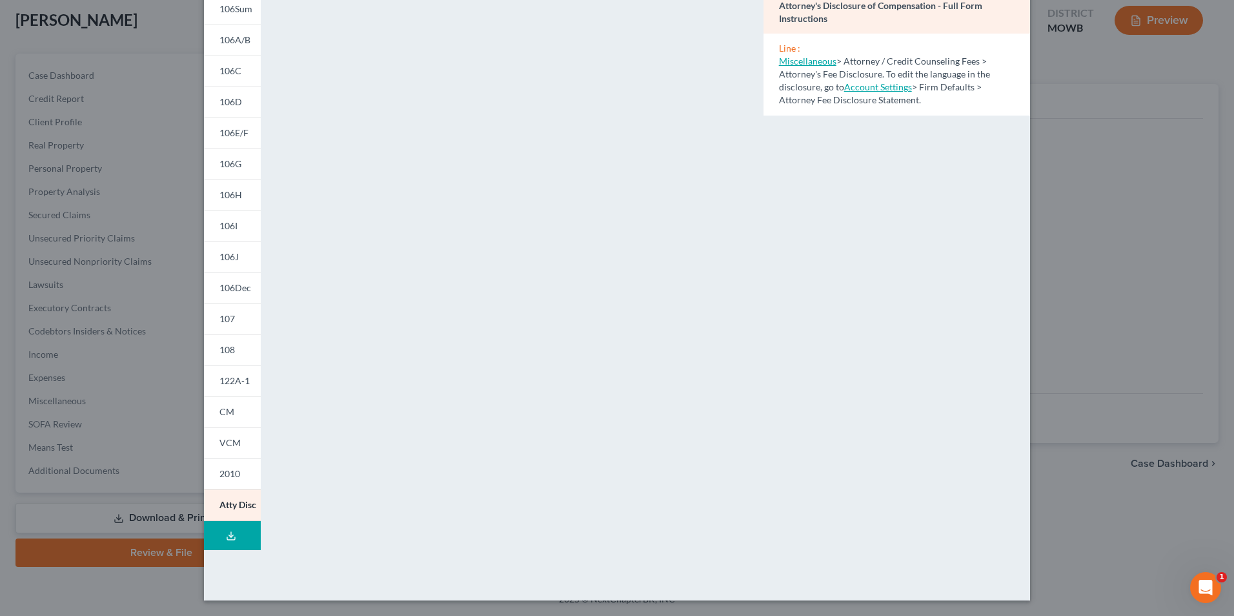
click at [231, 536] on line at bounding box center [231, 534] width 0 height 5
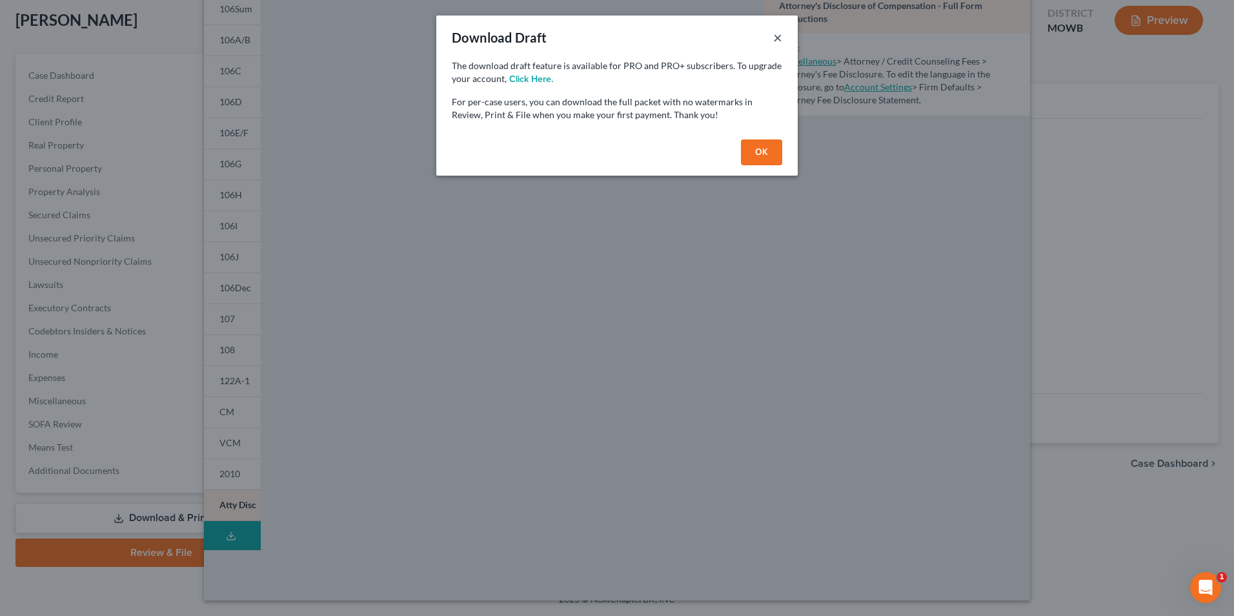
click at [778, 37] on button "×" at bounding box center [777, 37] width 9 height 15
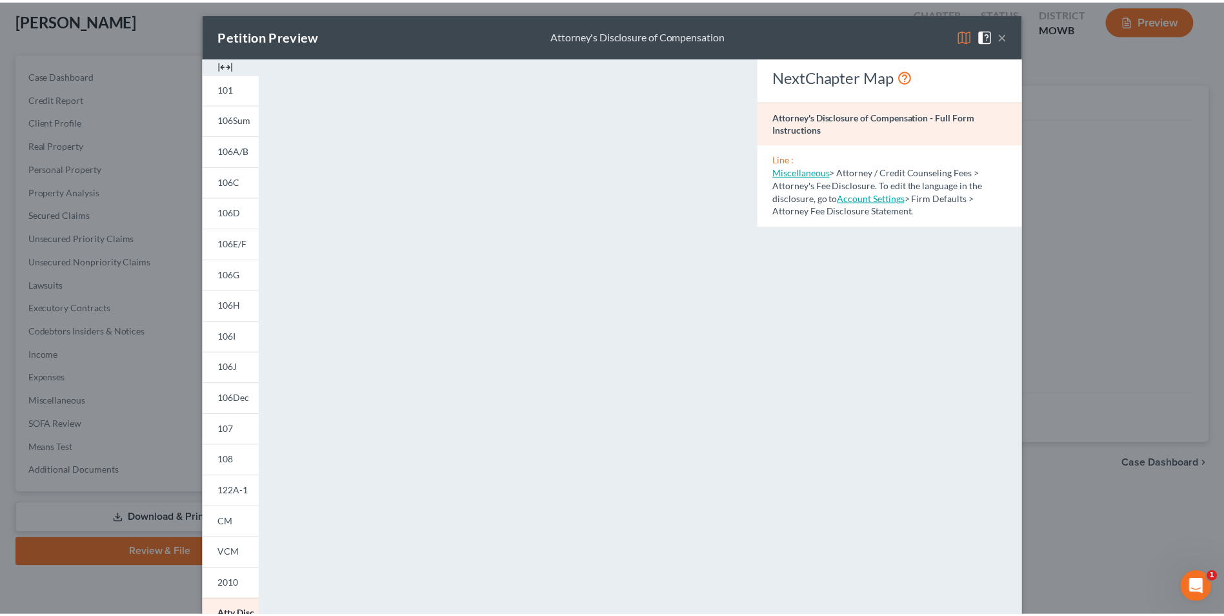
scroll to position [0, 0]
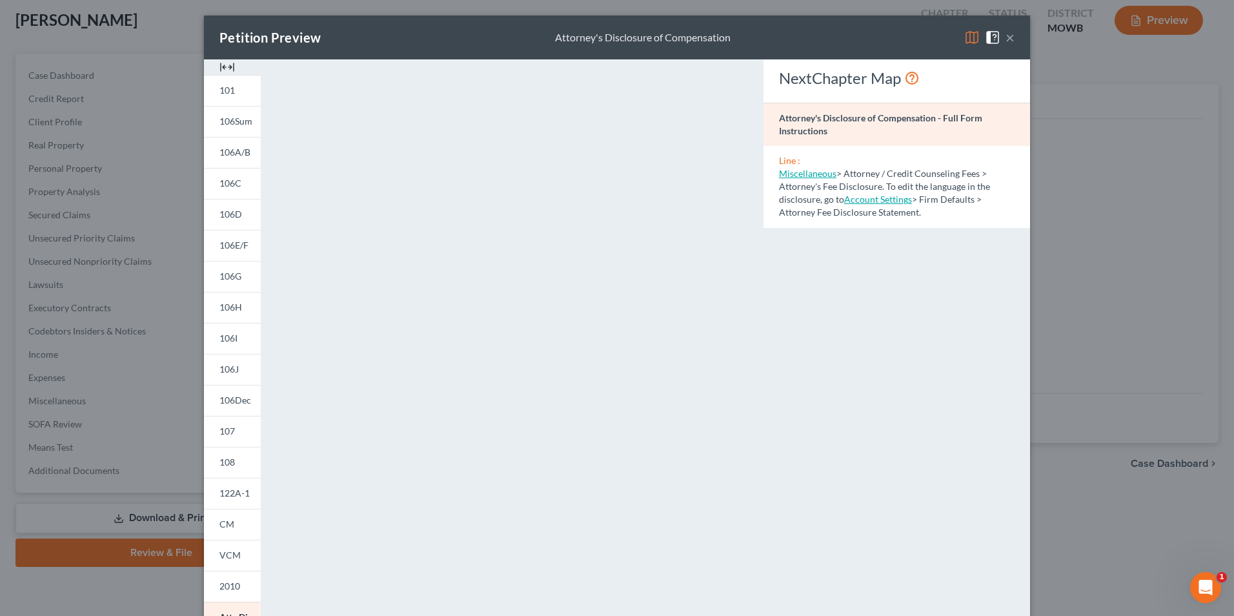
click at [225, 67] on img at bounding box center [226, 66] width 15 height 15
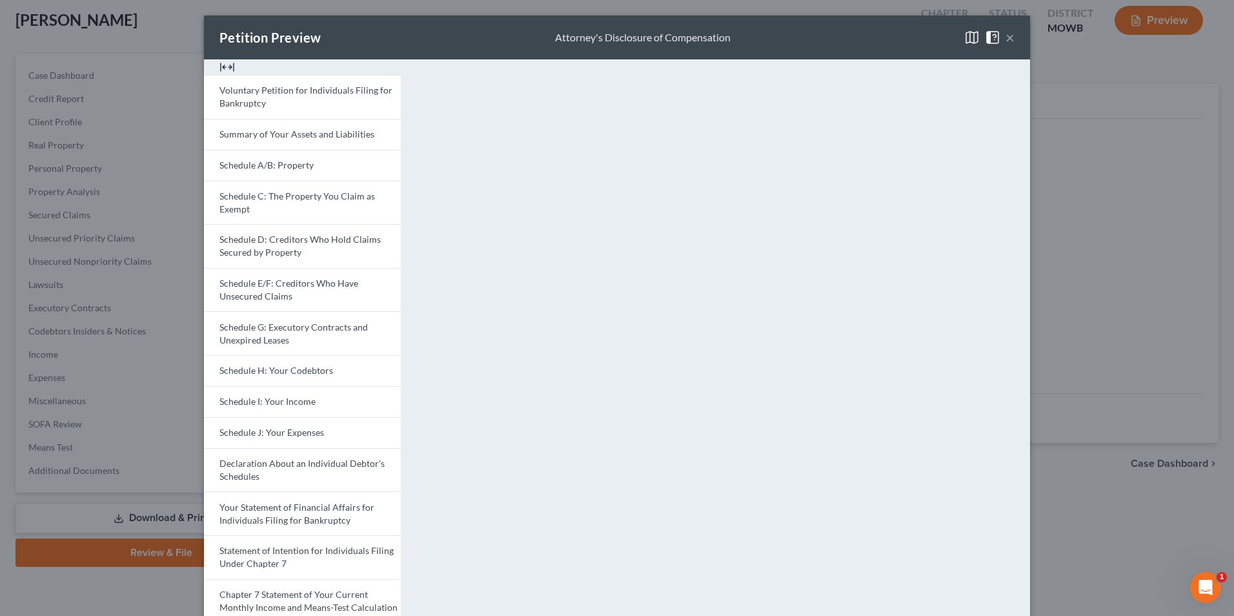
click at [225, 67] on img at bounding box center [226, 66] width 15 height 15
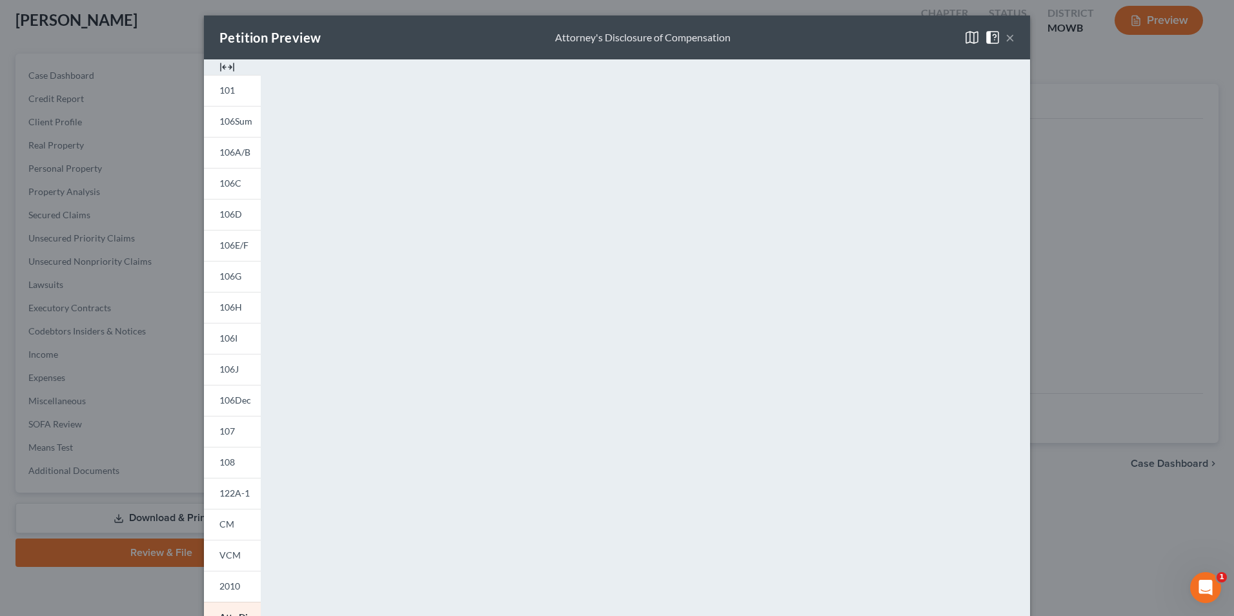
click at [1008, 38] on button "×" at bounding box center [1009, 37] width 9 height 15
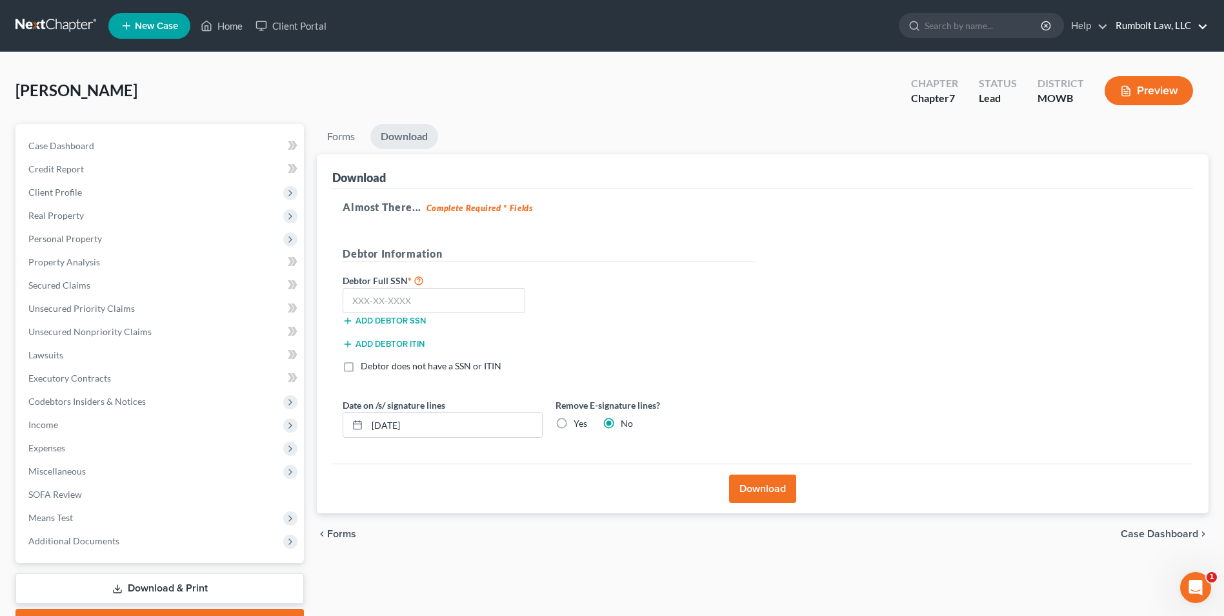
click at [1204, 24] on link "Rumbolt Law, LLC" at bounding box center [1158, 25] width 99 height 23
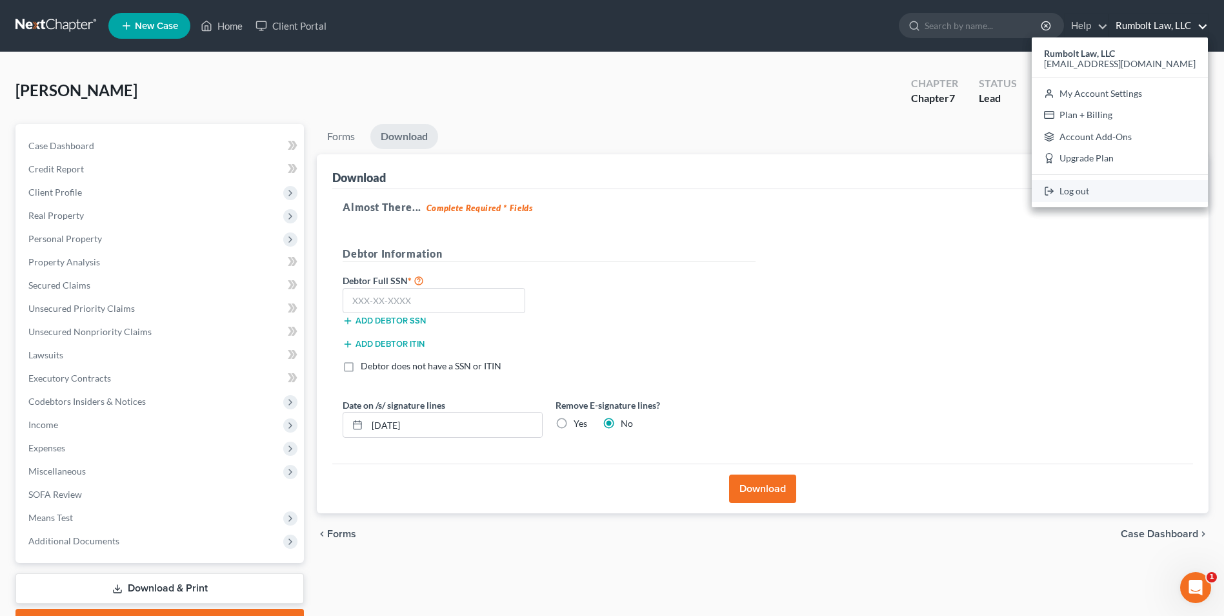
click at [1117, 188] on link "Log out" at bounding box center [1120, 191] width 176 height 22
